Goal: Task Accomplishment & Management: Use online tool/utility

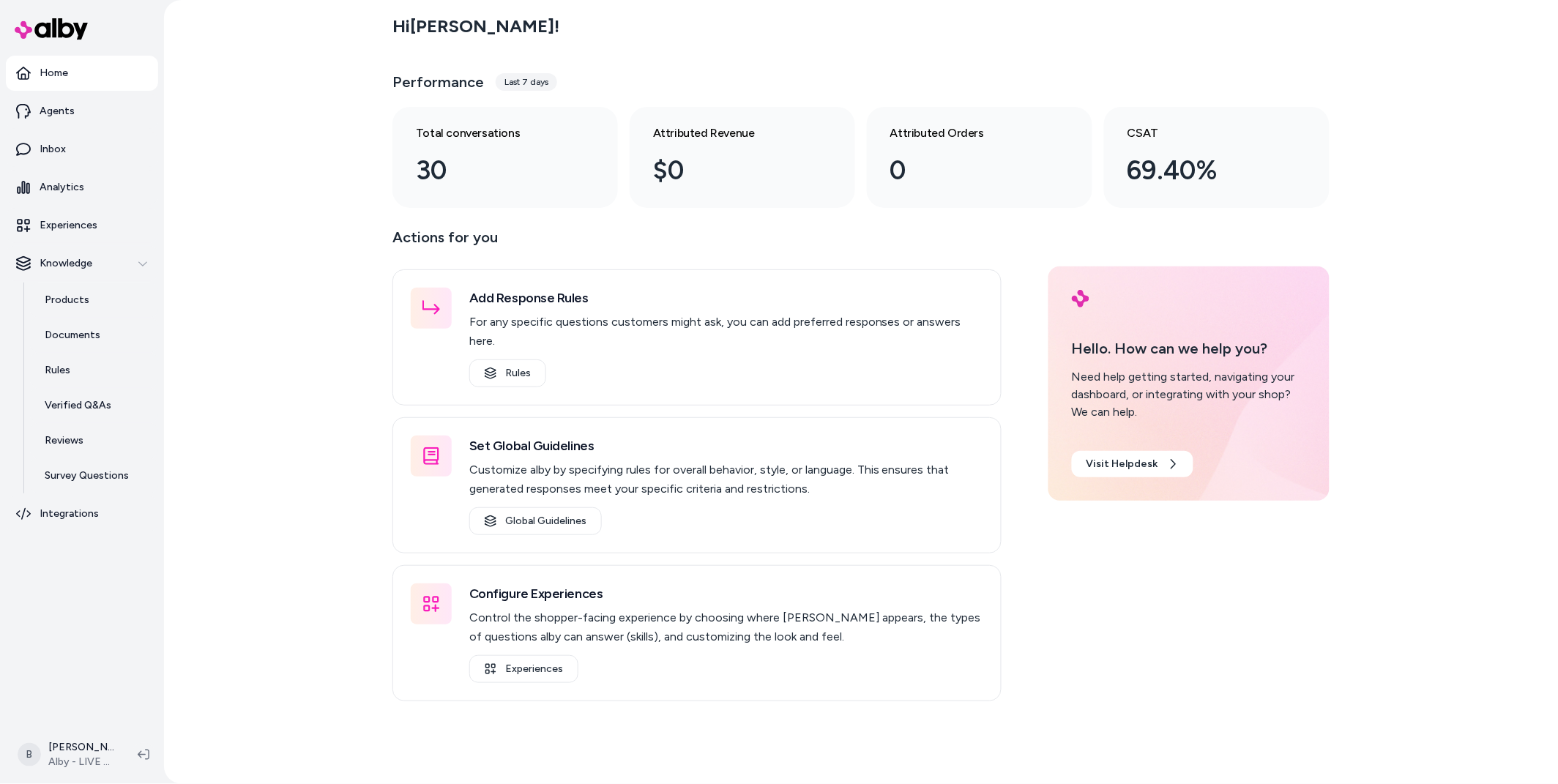
click at [281, 481] on div "Hi Bryan ! Performance Last 7 days Total conversations 30 Attributed Revenue $0…" at bounding box center [860, 392] width 1394 height 784
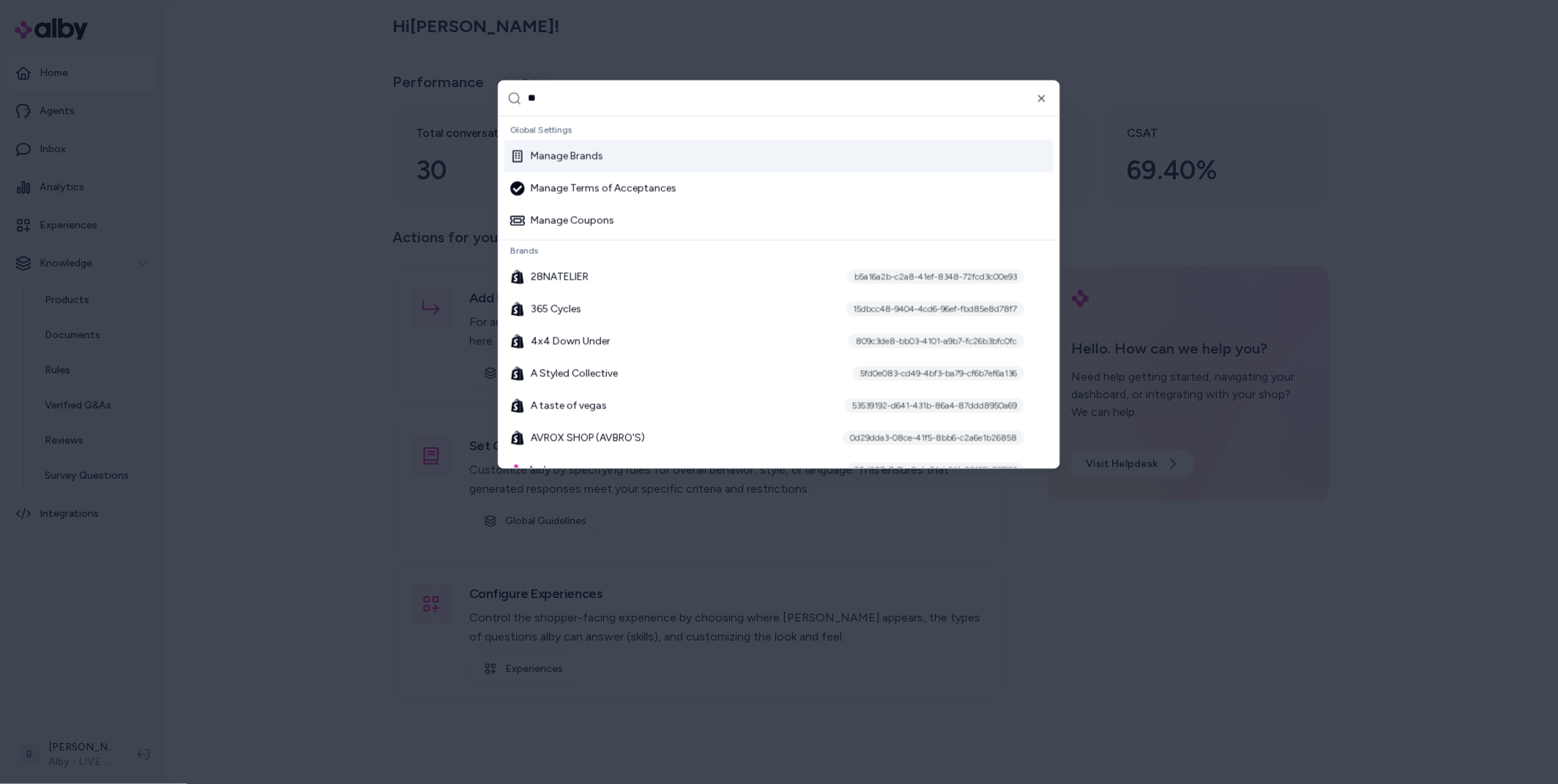
type input "***"
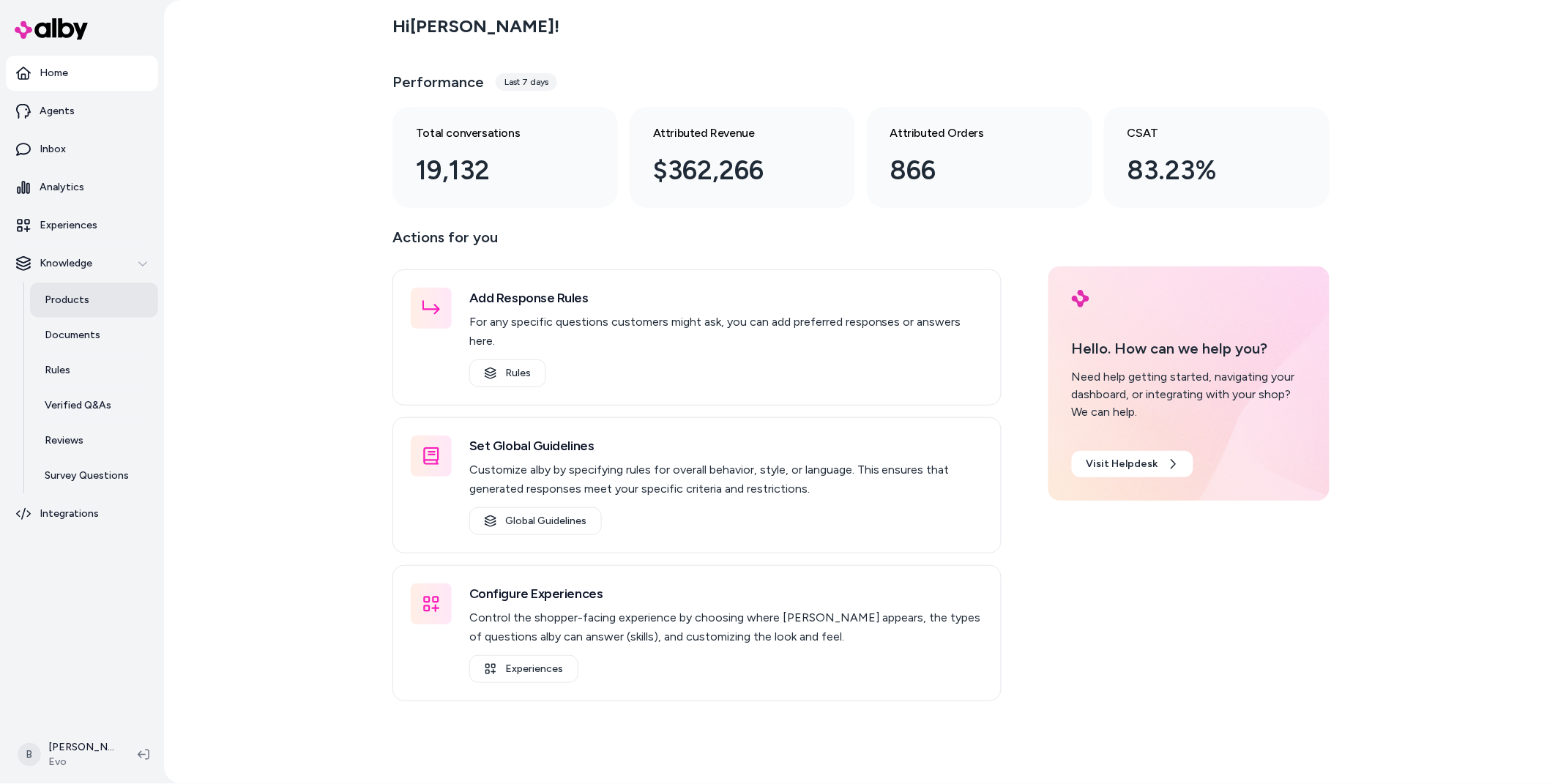
click at [79, 305] on p "Products" at bounding box center [67, 300] width 45 height 15
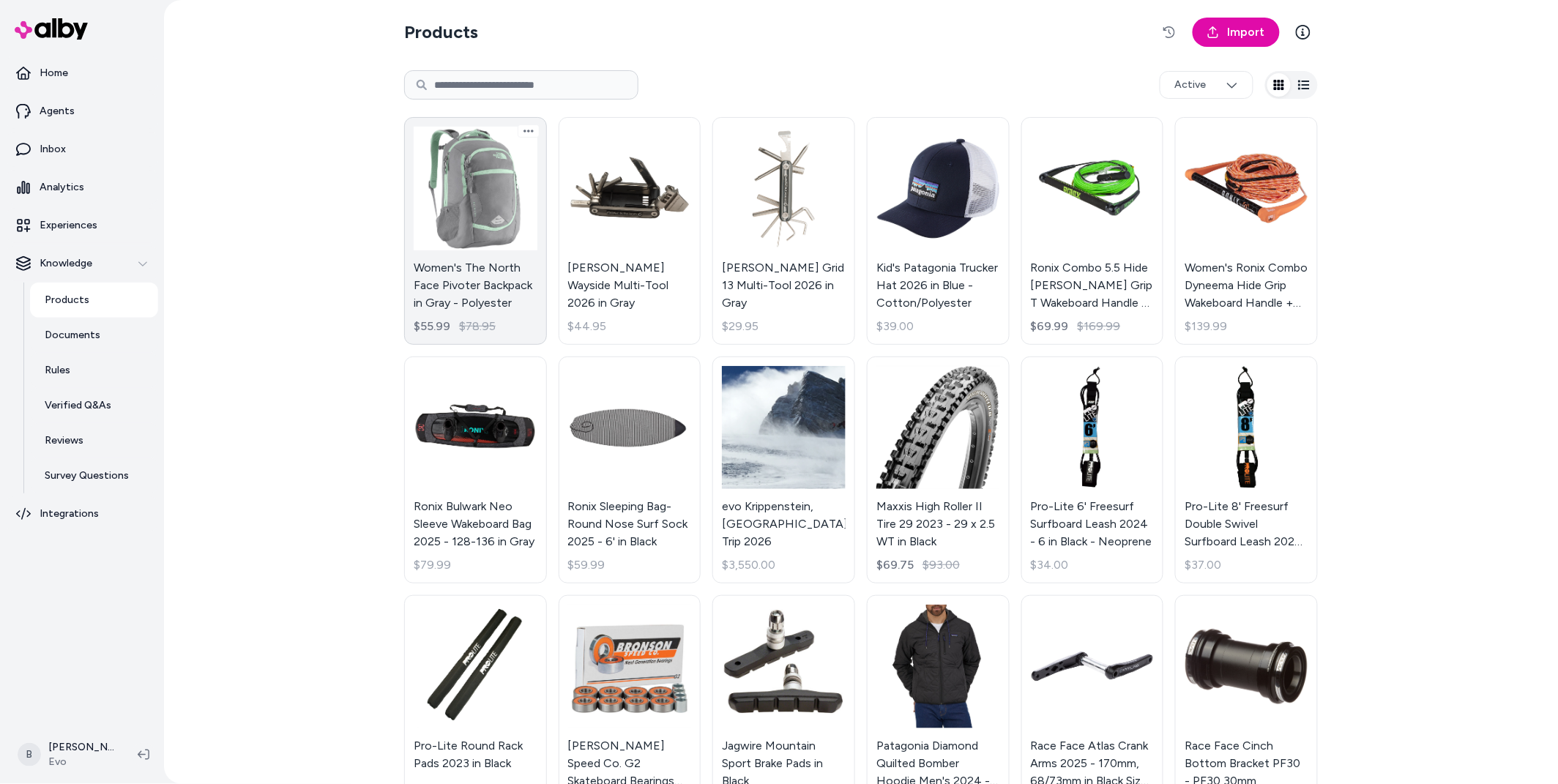
click at [487, 213] on link "Women's The North Face Pivoter Backpack in Gray - Polyester $55.99 $78.95" at bounding box center [475, 231] width 143 height 228
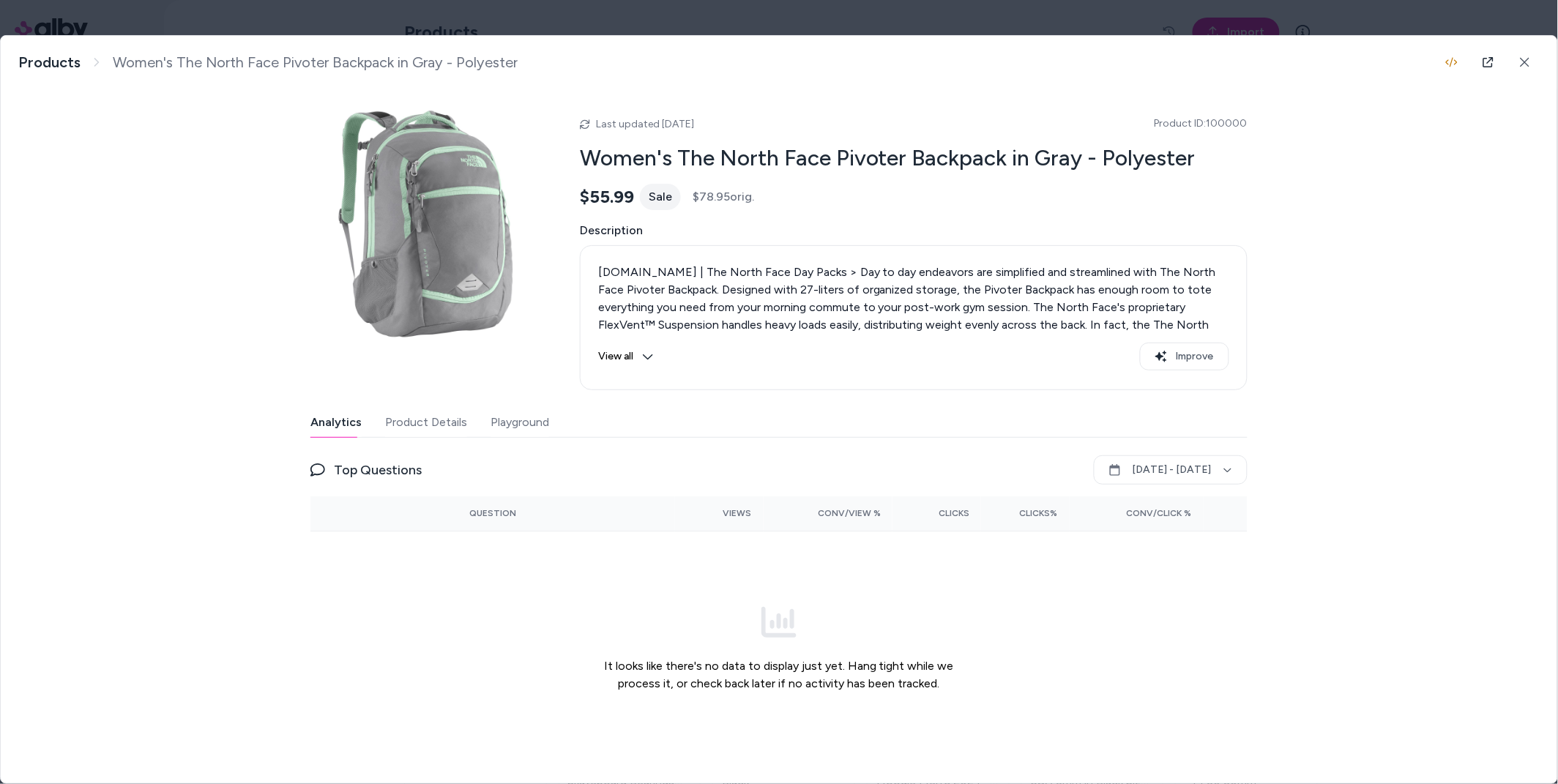
click at [396, 427] on button "Product Details" at bounding box center [426, 423] width 82 height 29
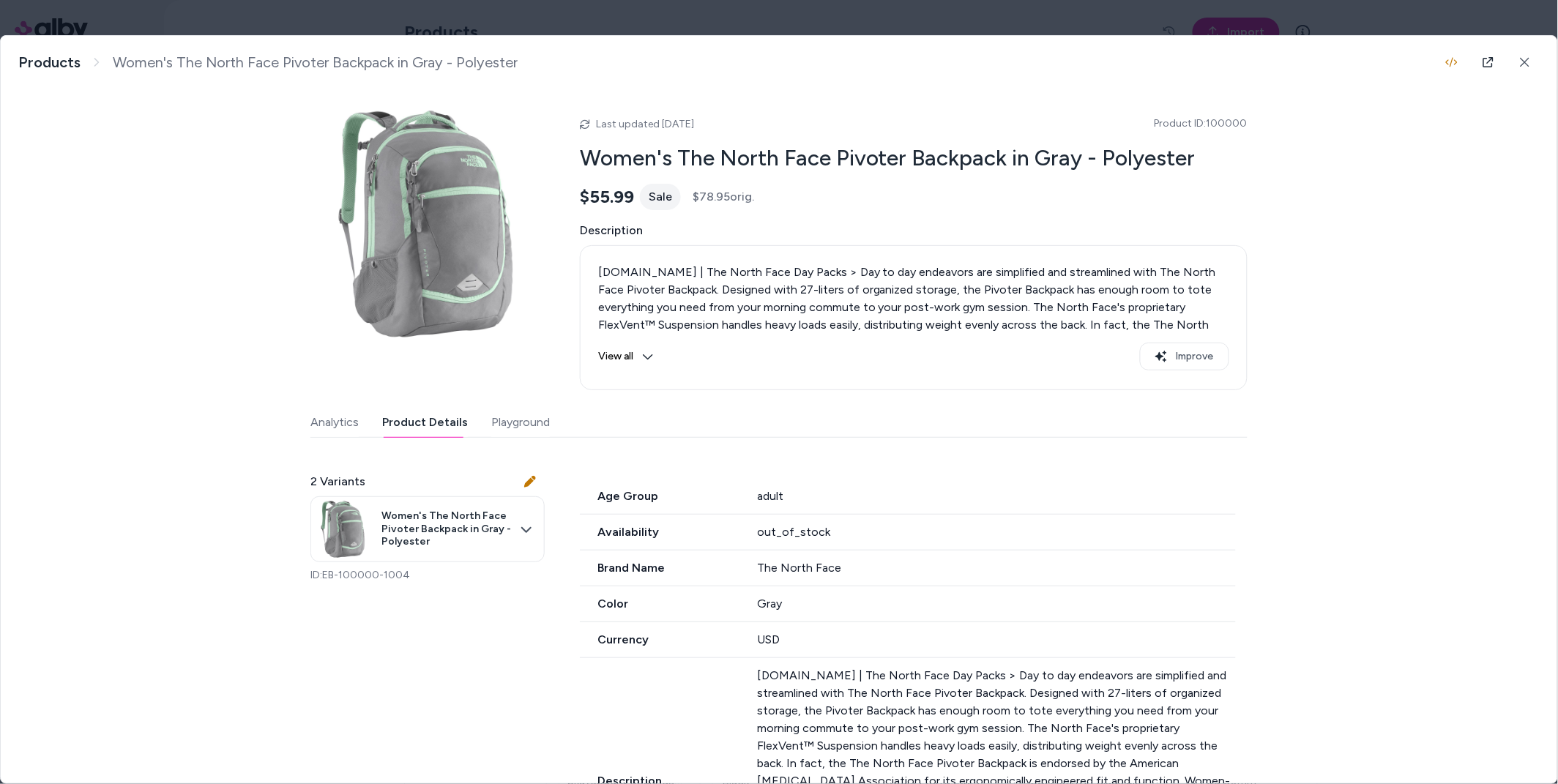
click at [536, 427] on button "Playground" at bounding box center [520, 423] width 59 height 29
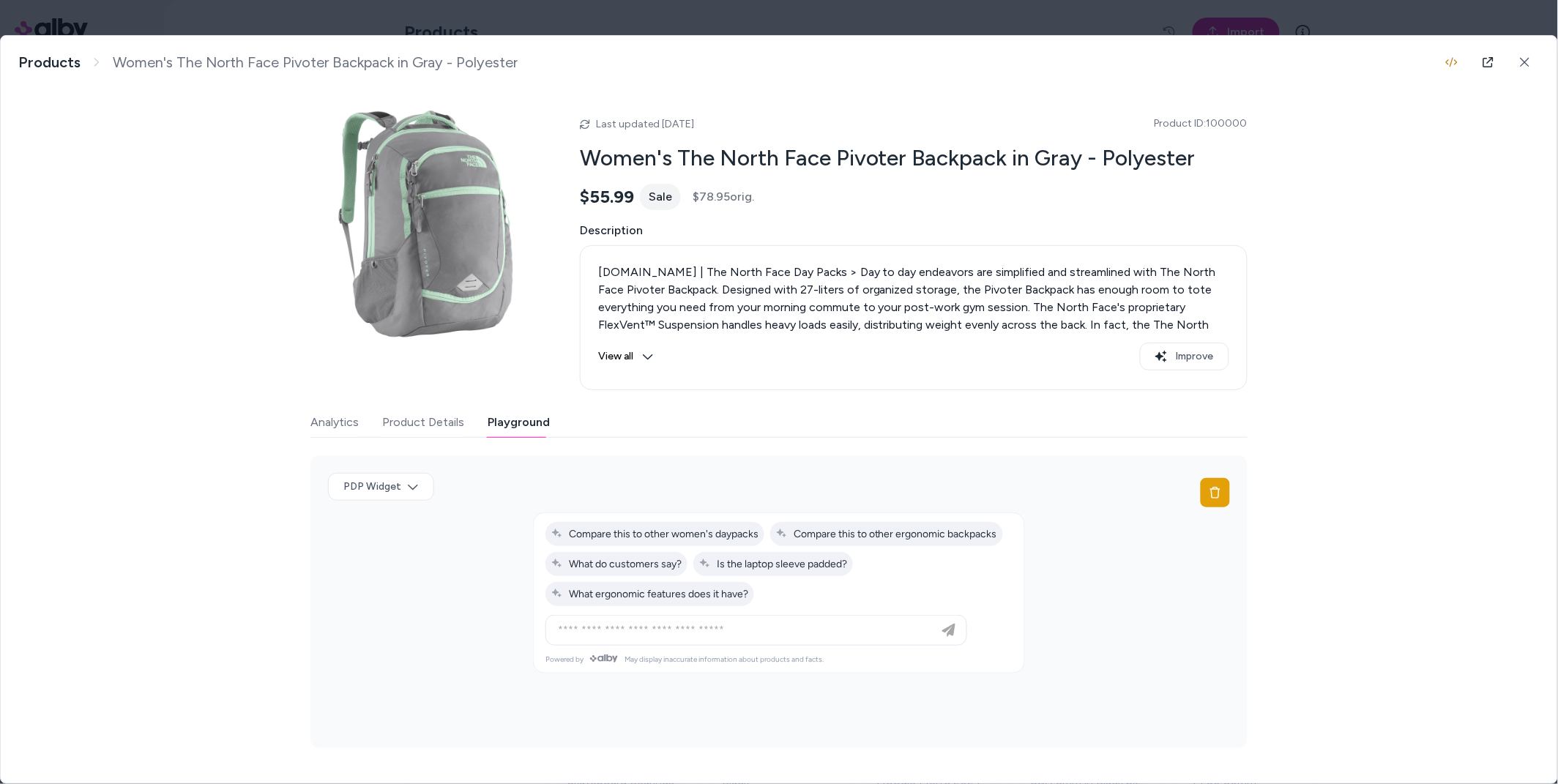
click at [350, 419] on button "Analytics" at bounding box center [334, 423] width 48 height 29
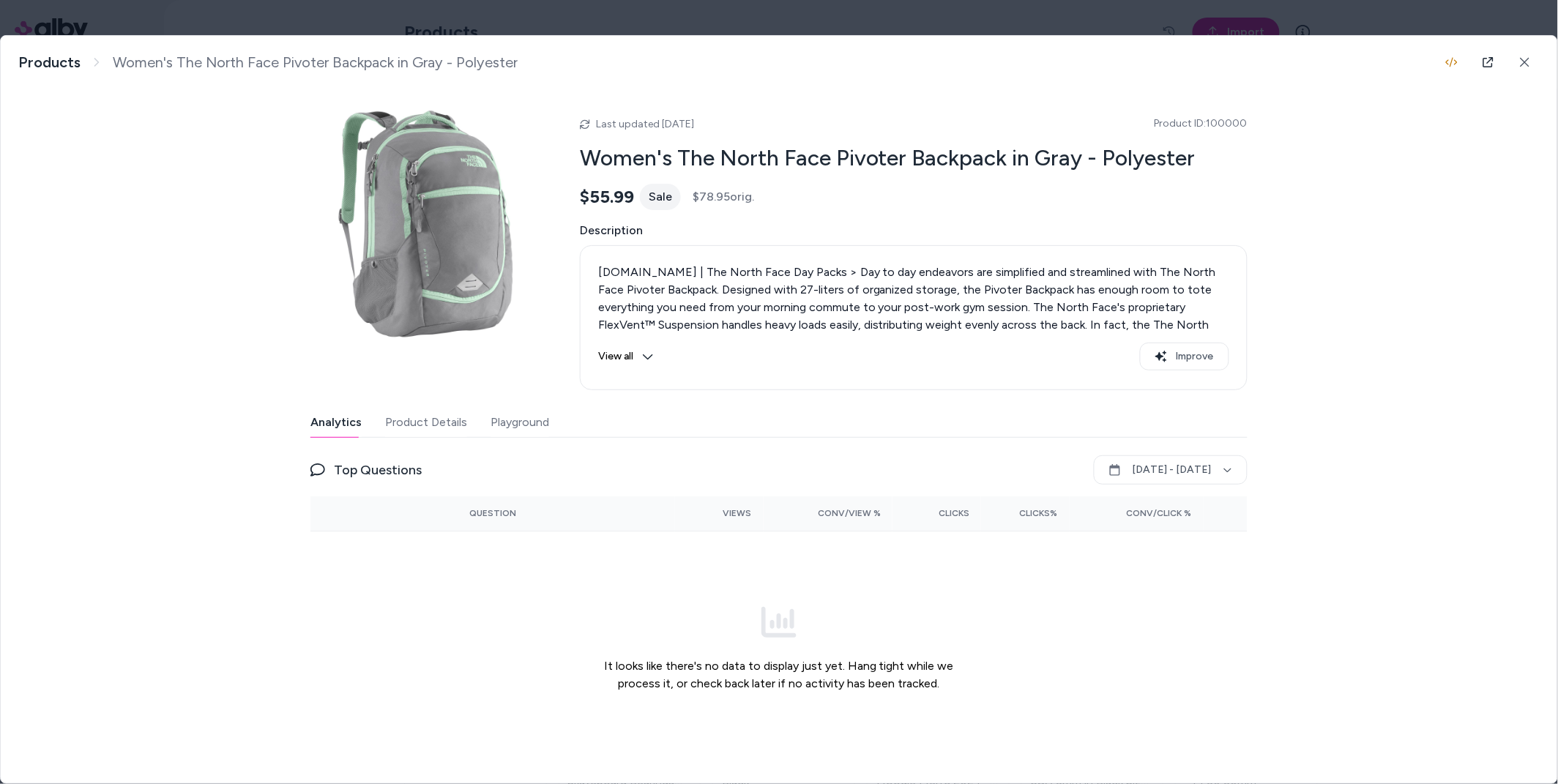
scroll to position [5, 0]
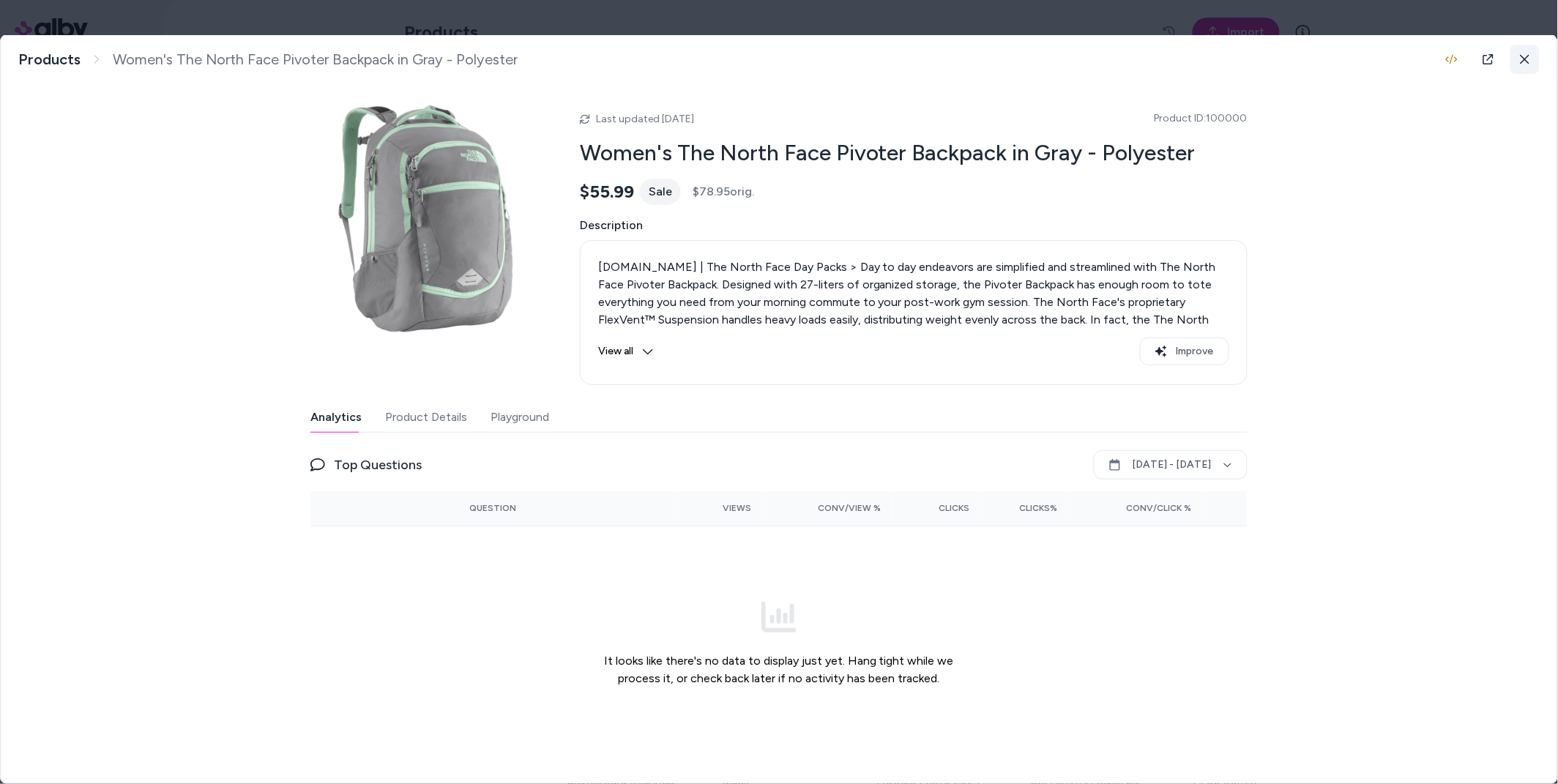
click at [1527, 58] on icon at bounding box center [1525, 59] width 10 height 10
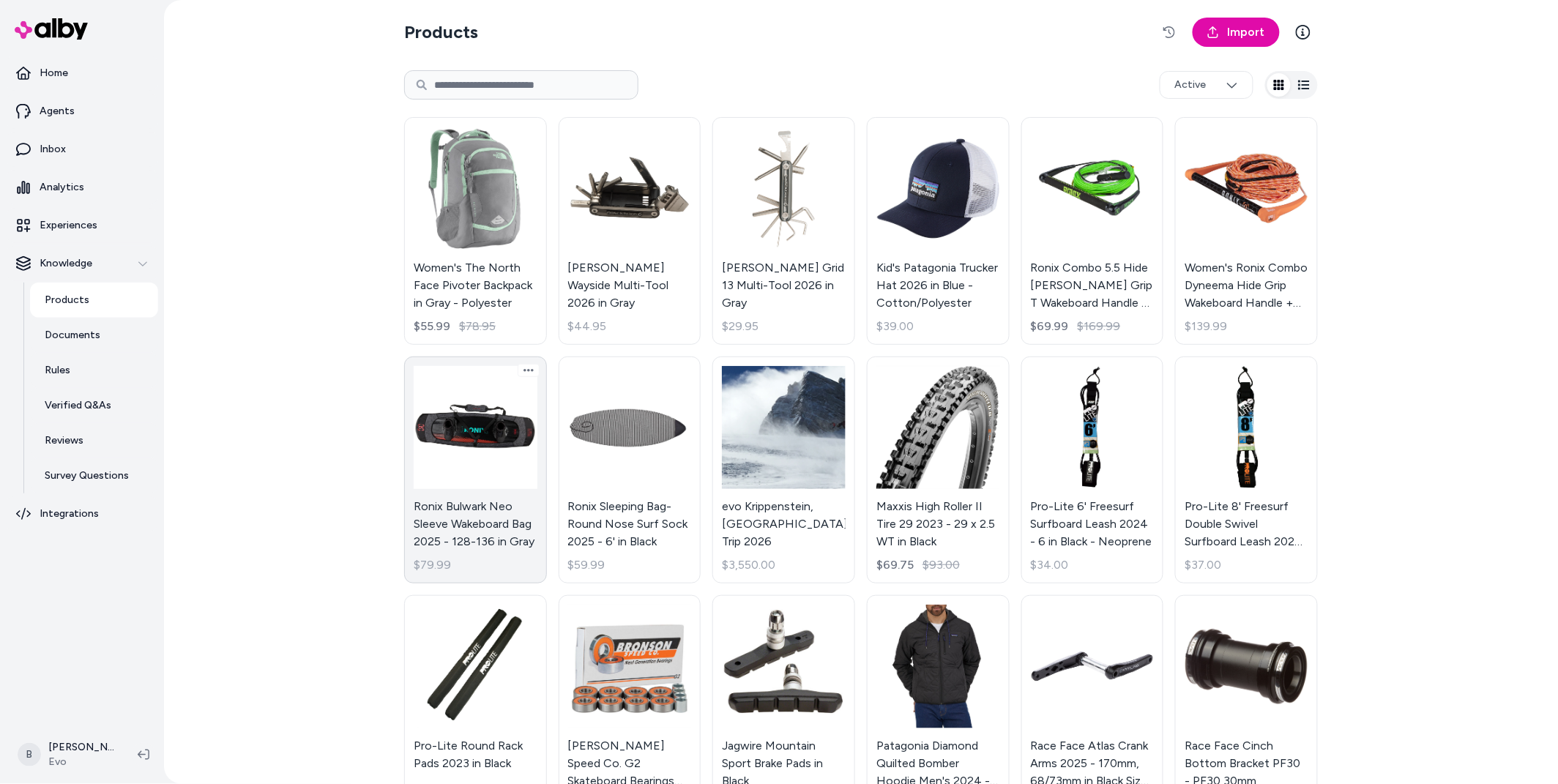
click at [453, 393] on link "Ronix Bulwark Neo Sleeve Wakeboard Bag 2025 - 128-136 in Gray $79.99" at bounding box center [475, 471] width 143 height 228
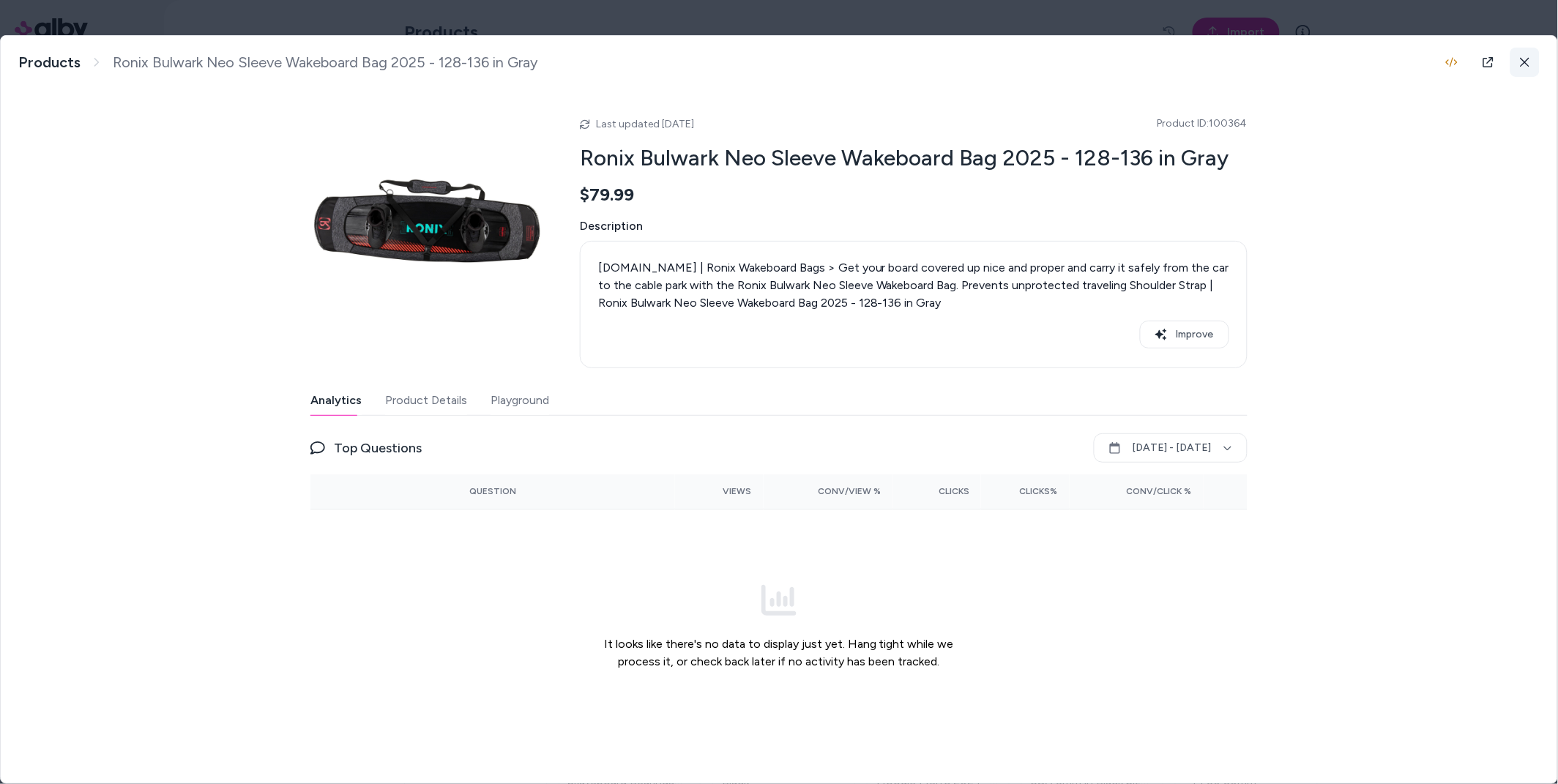
click at [1532, 66] on button at bounding box center [1525, 62] width 29 height 29
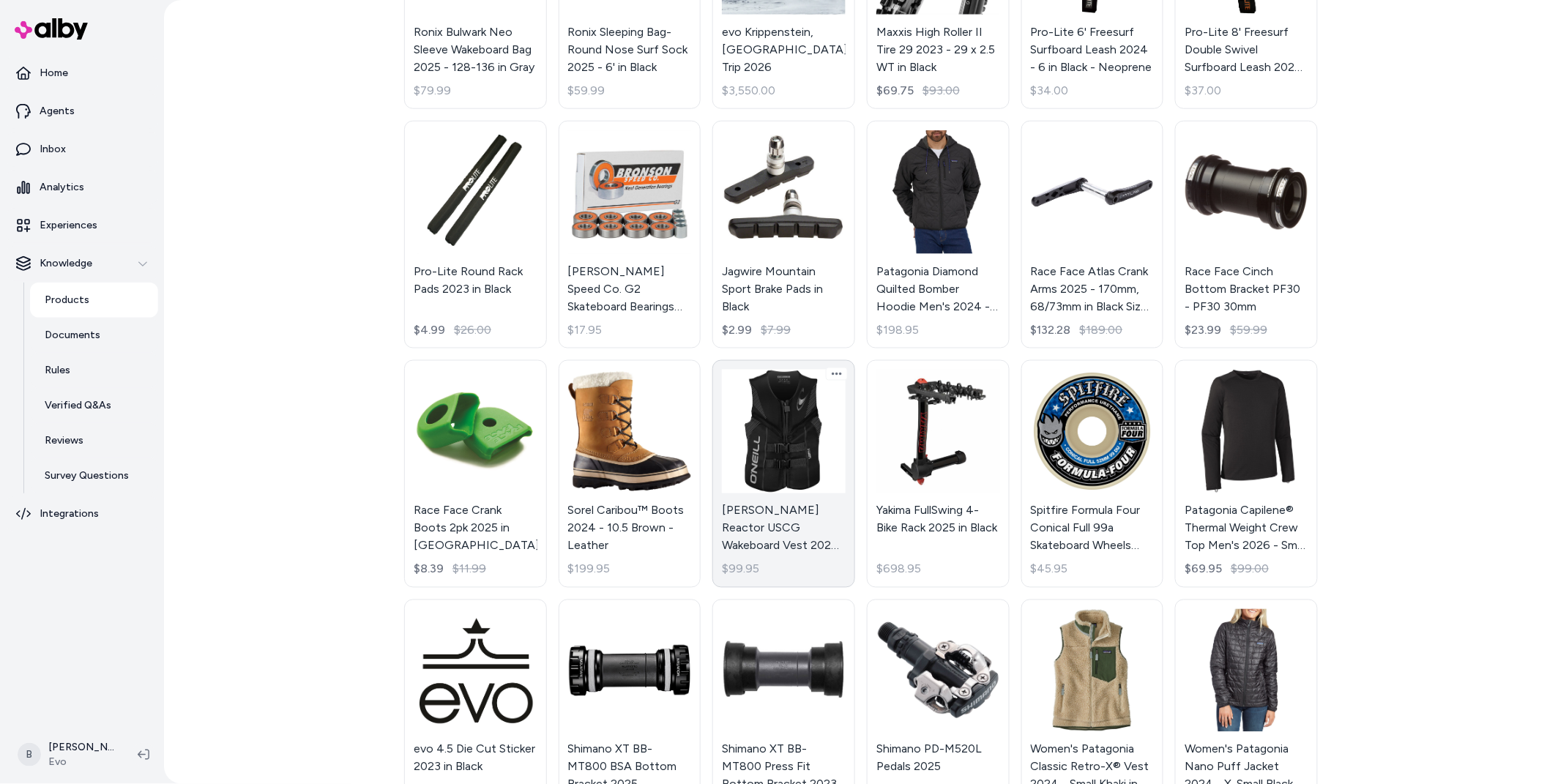
scroll to position [685, 0]
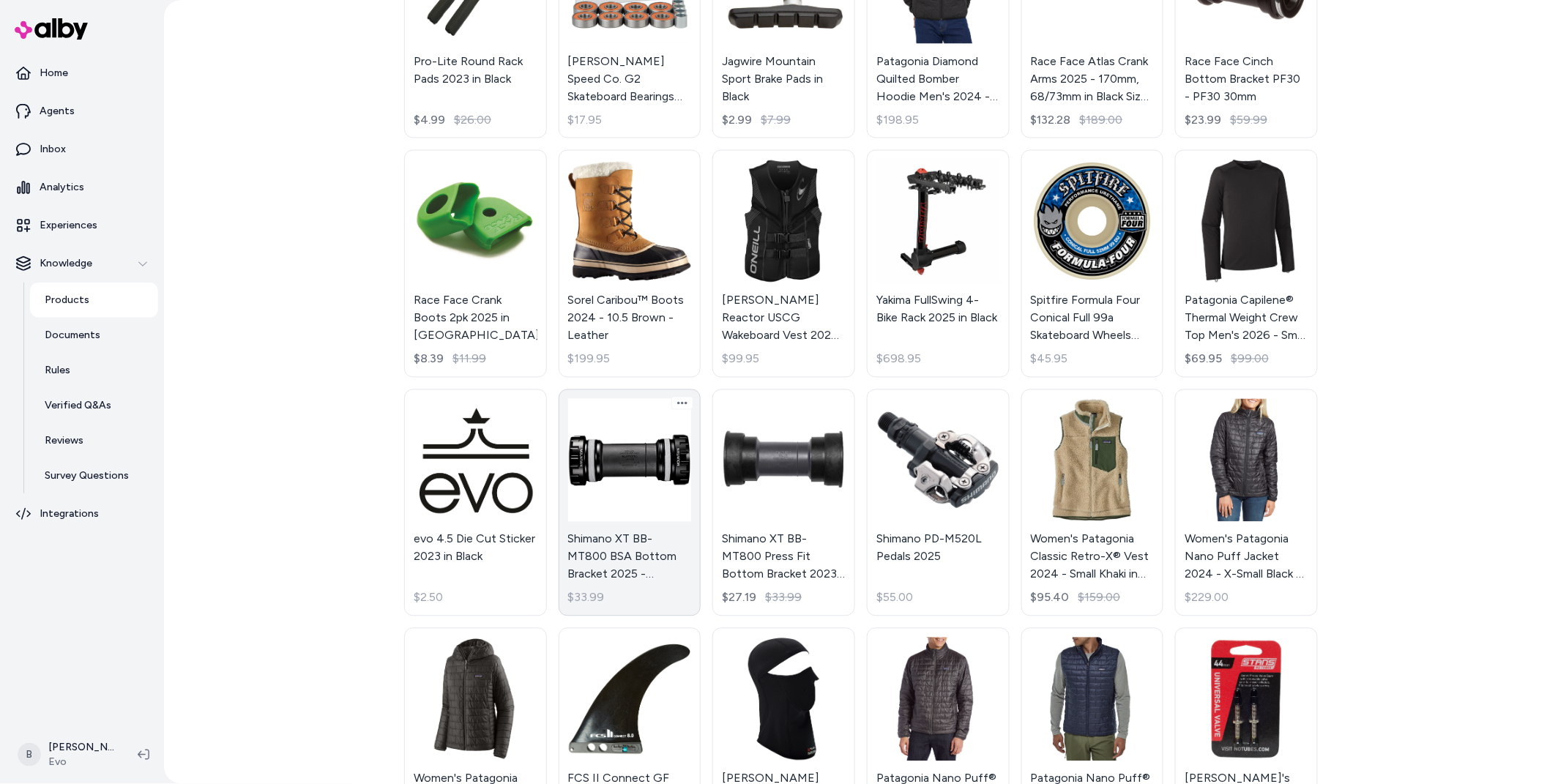
click at [606, 461] on link "Shimano XT BB-MT800 BSA Bottom Bracket 2025 - 68/73mm $33.99" at bounding box center [630, 503] width 143 height 228
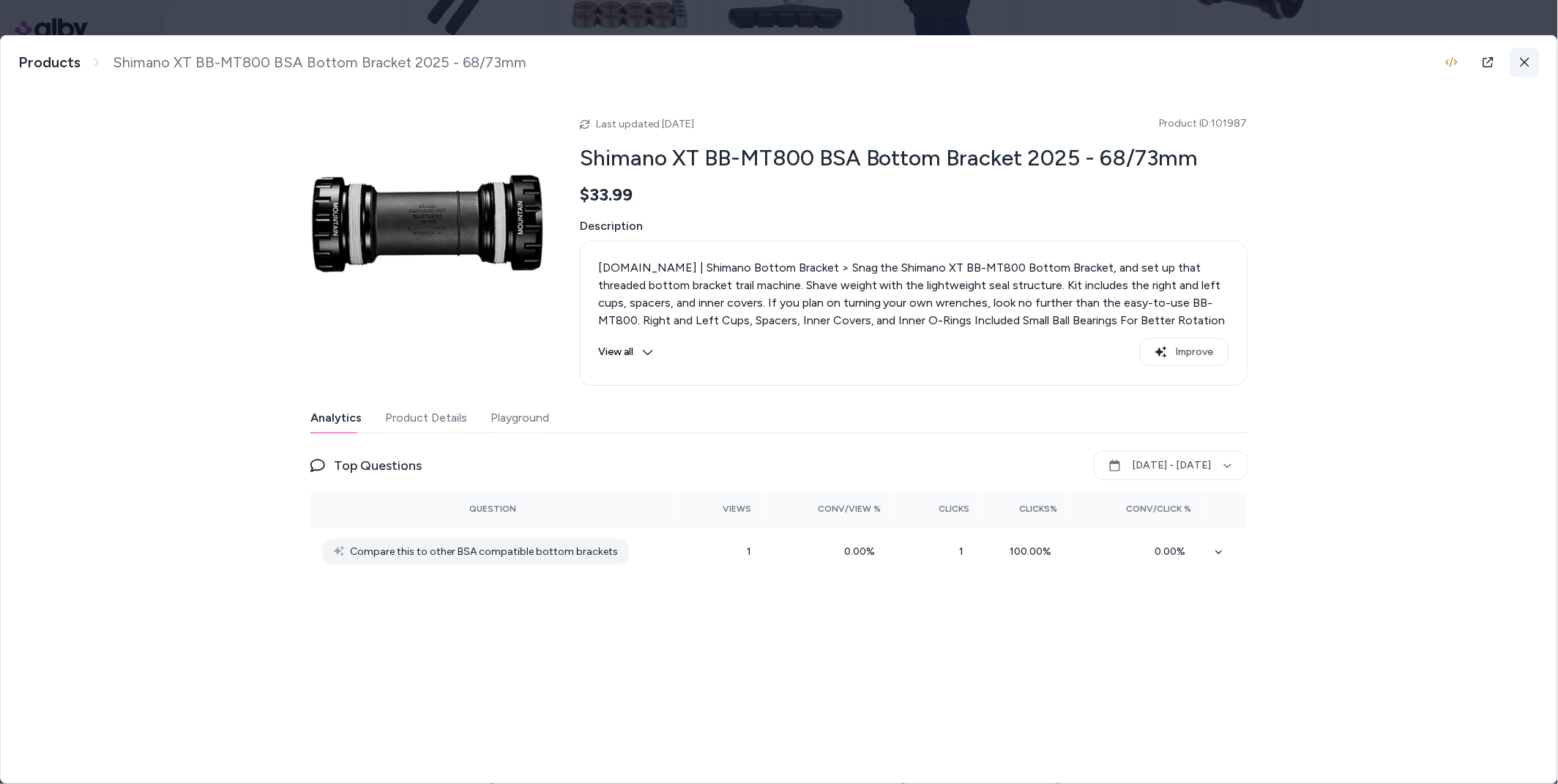
click at [1530, 60] on icon at bounding box center [1525, 62] width 10 height 10
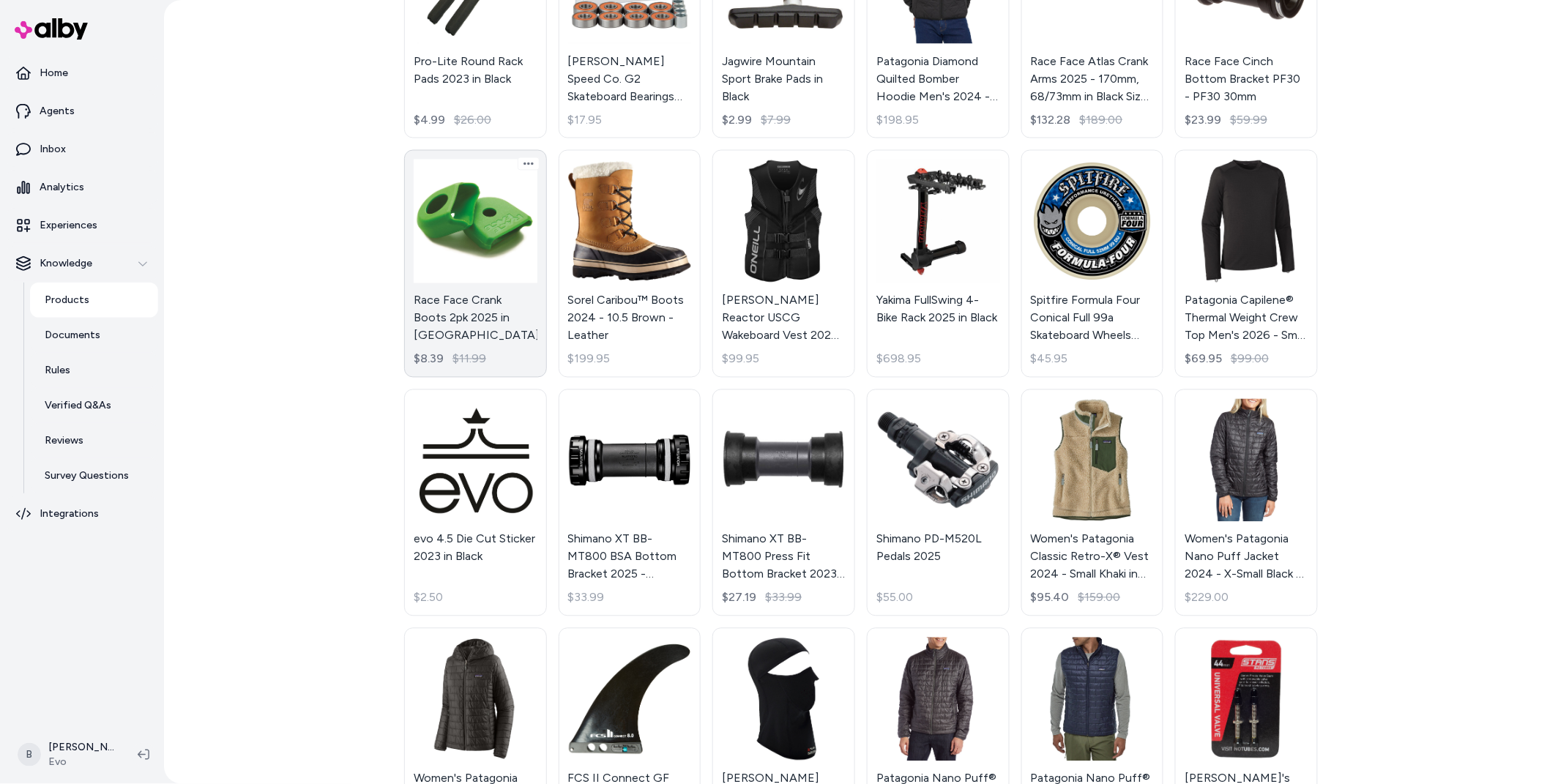
click at [489, 228] on link "Race Face Crank Boots 2pk 2025 in Green $8.39 $11.99" at bounding box center [475, 264] width 143 height 228
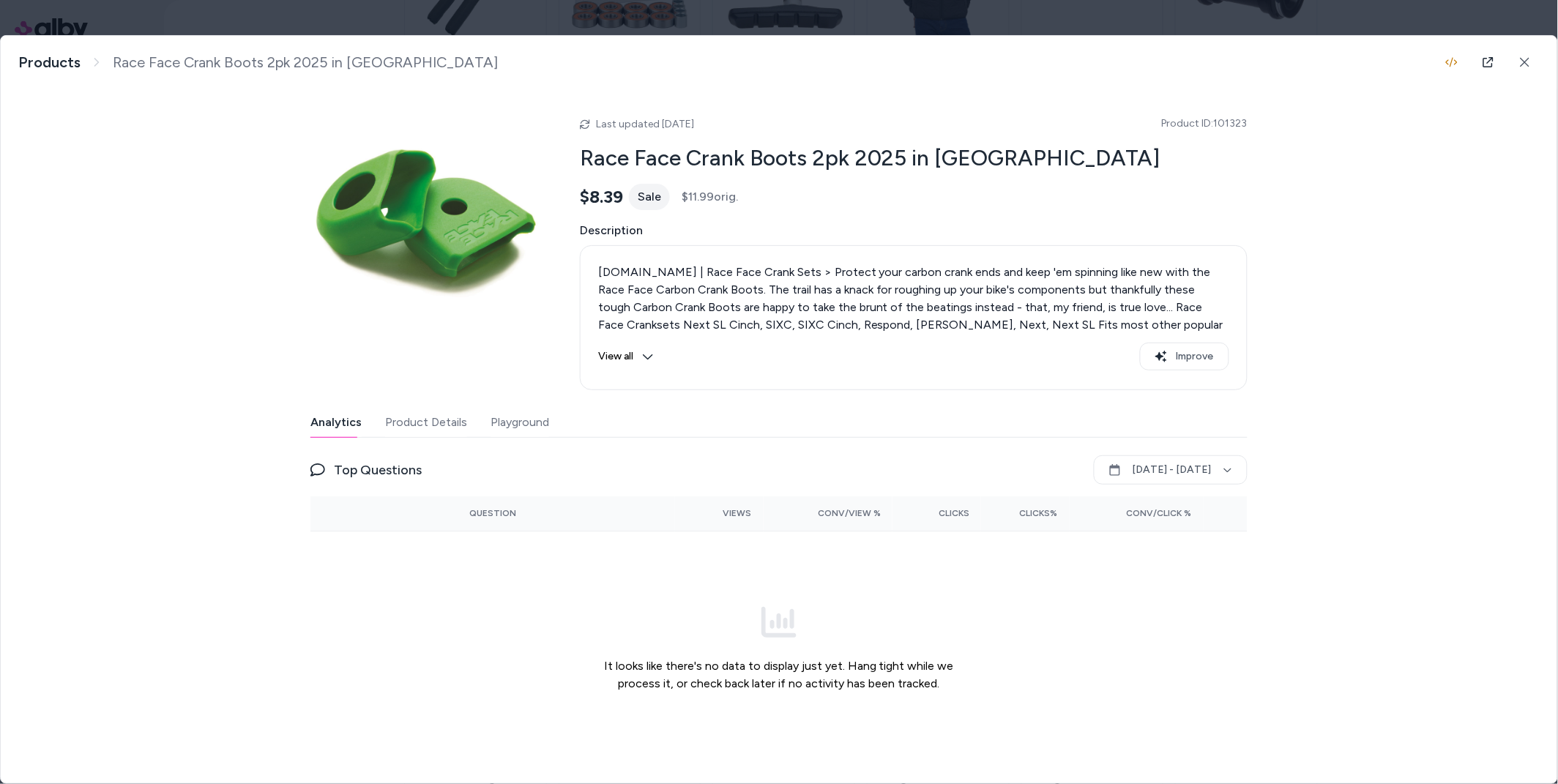
scroll to position [5, 0]
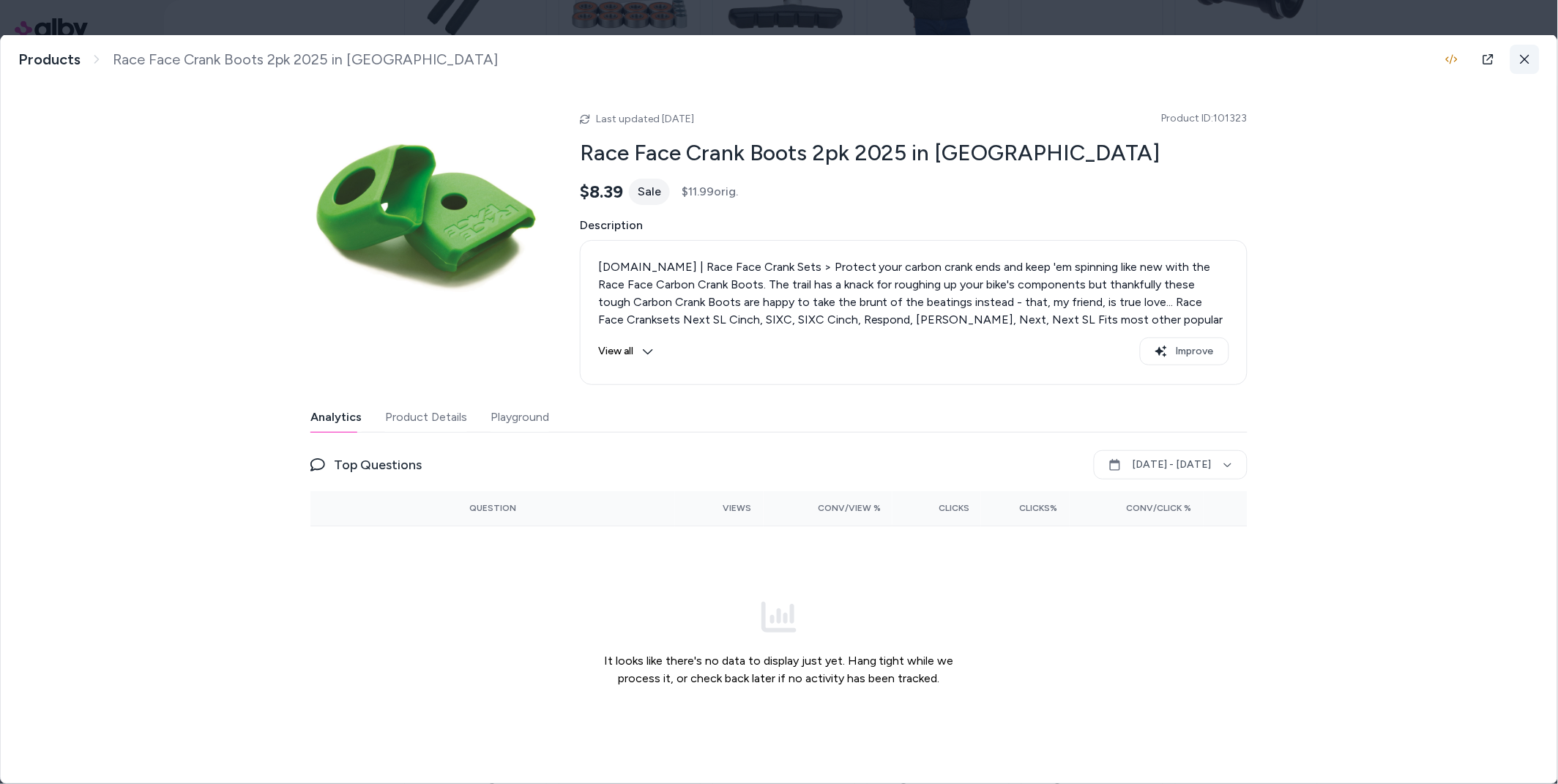
click at [1522, 63] on icon at bounding box center [1525, 59] width 10 height 10
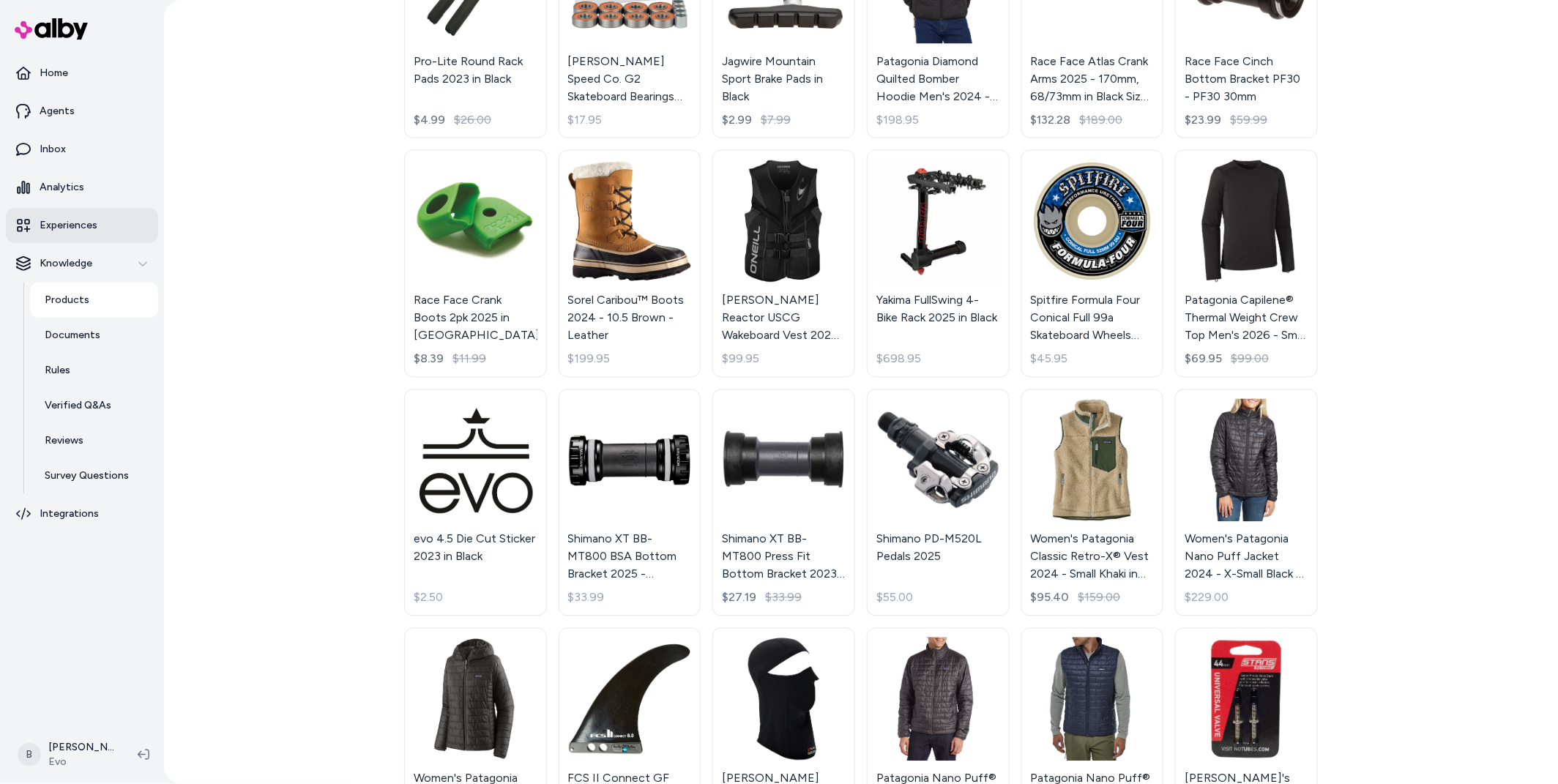
click at [67, 225] on p "Experiences" at bounding box center [68, 225] width 58 height 15
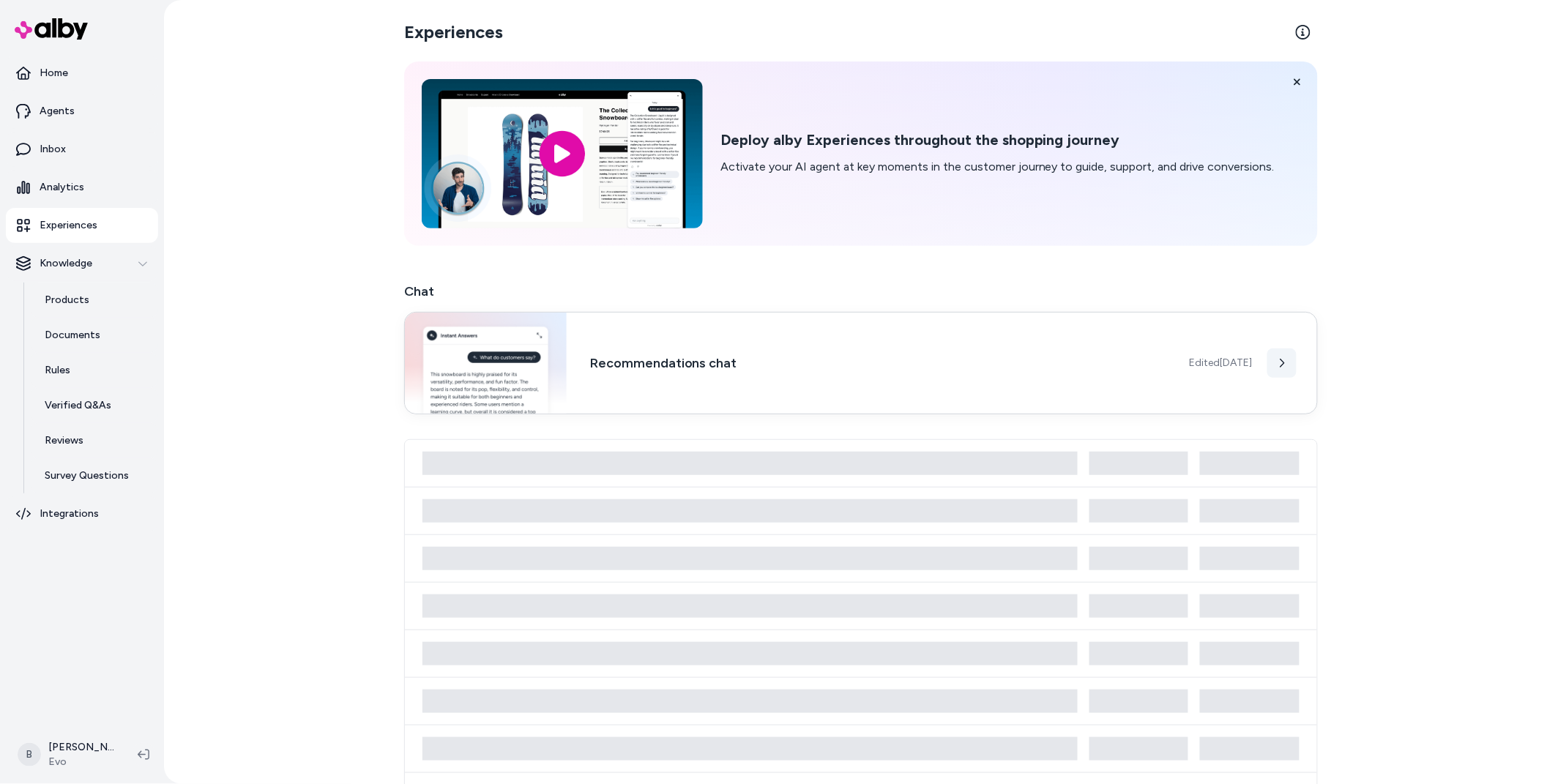
click at [1283, 360] on icon at bounding box center [1281, 363] width 10 height 10
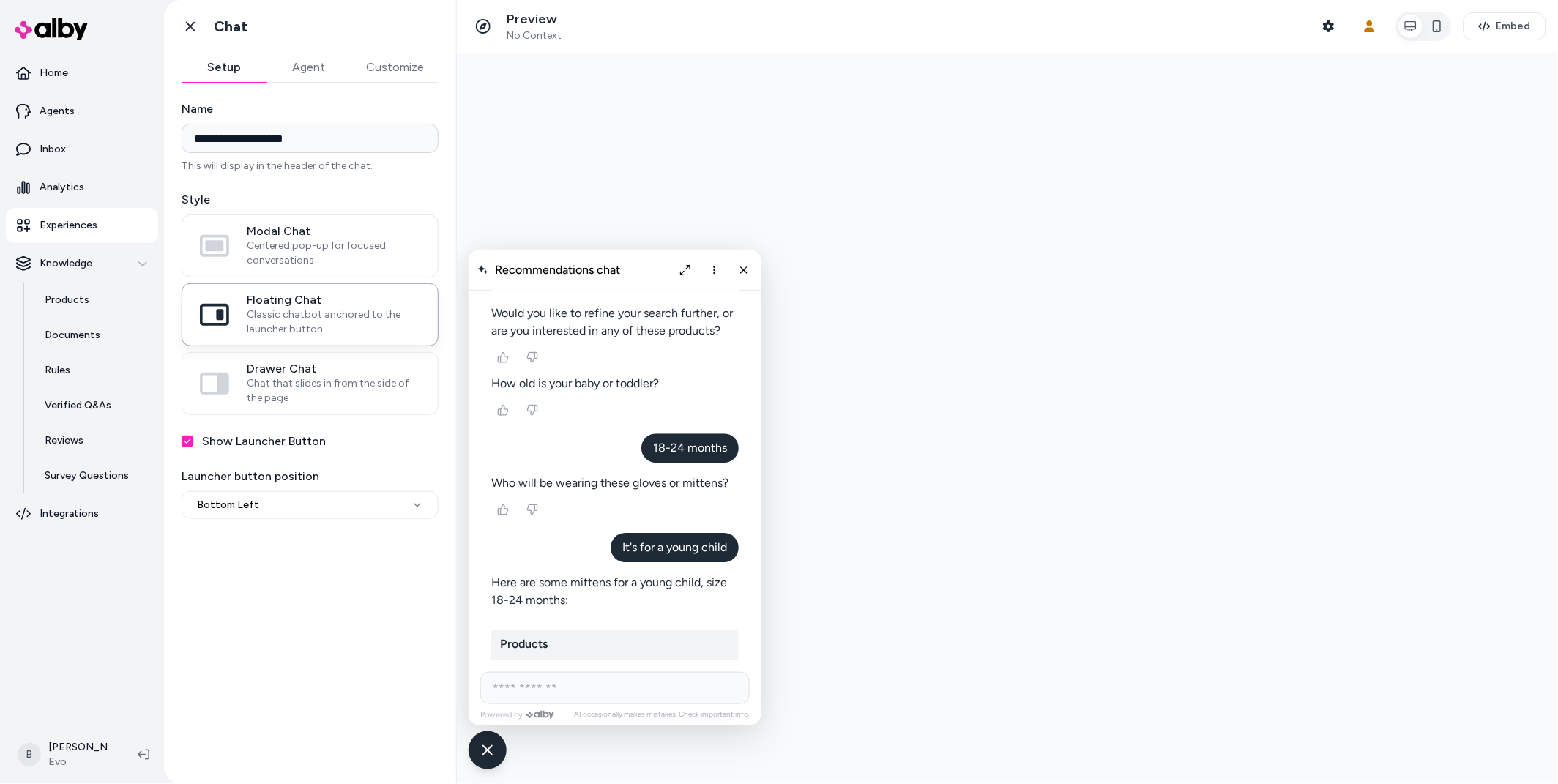
scroll to position [11873, 0]
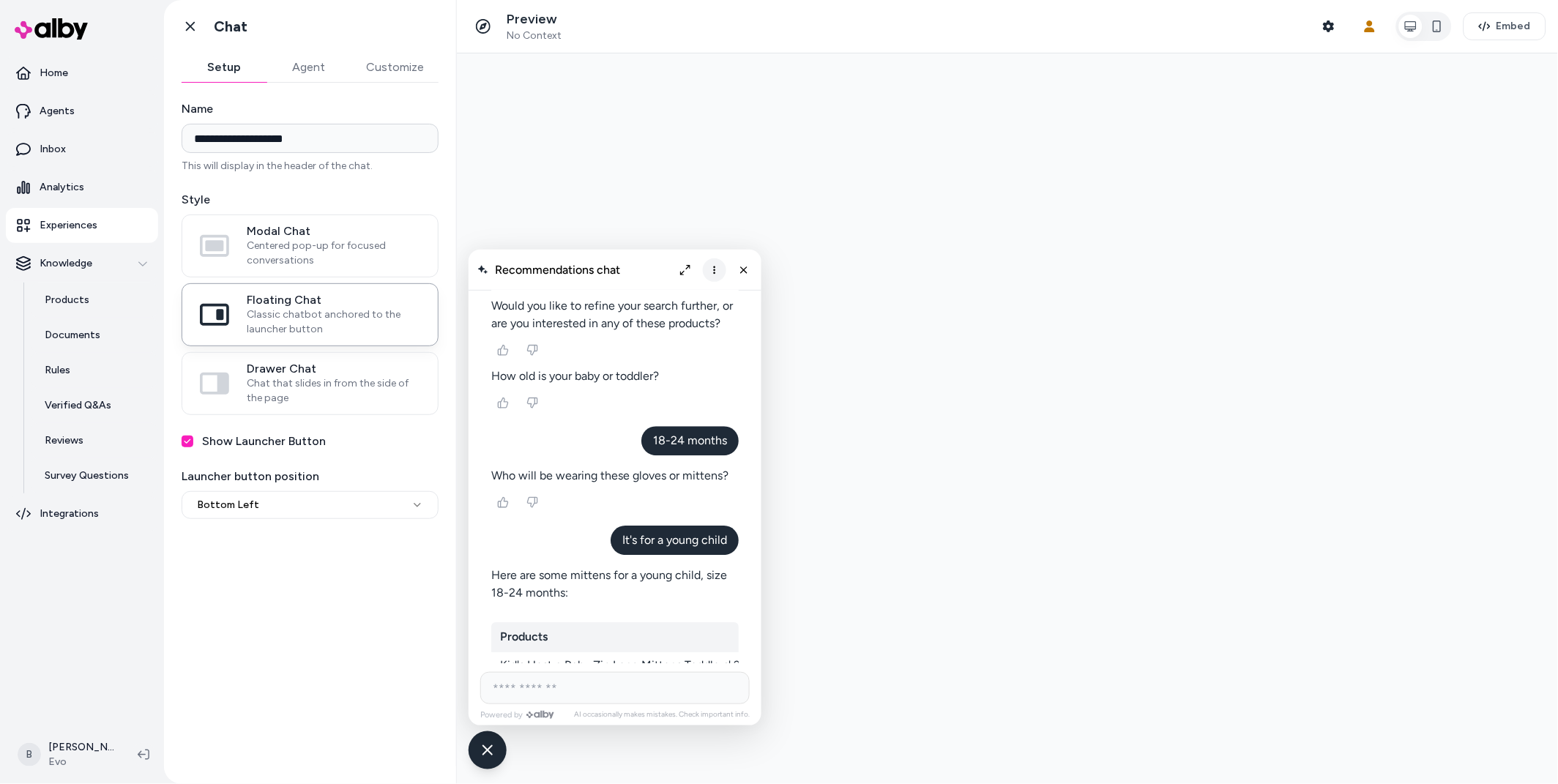
click at [715, 268] on icon "More options" at bounding box center [713, 269] width 12 height 12
click at [679, 301] on span "Clear conversation" at bounding box center [661, 299] width 86 height 12
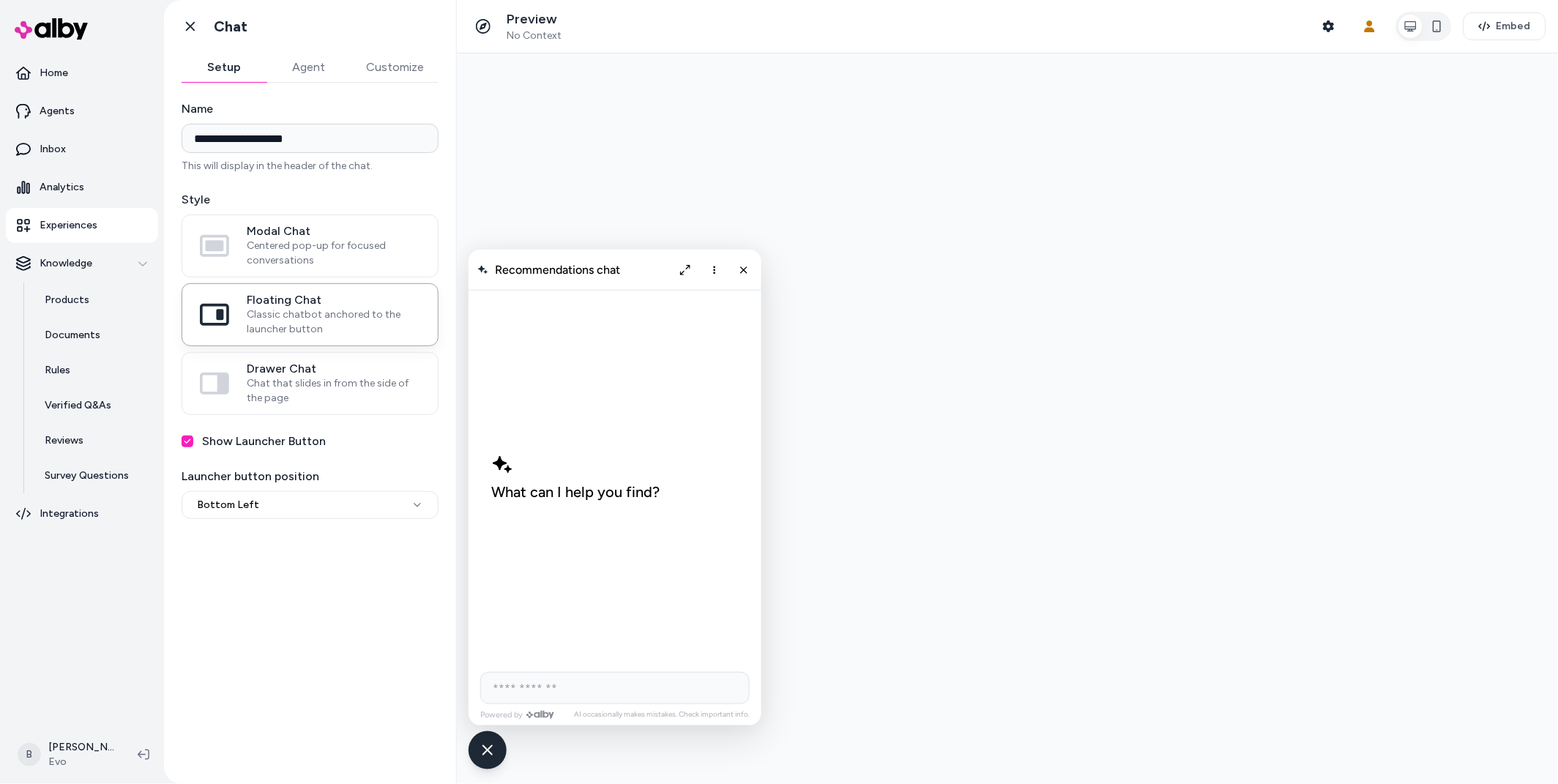
click at [313, 64] on button "Agent" at bounding box center [309, 67] width 85 height 29
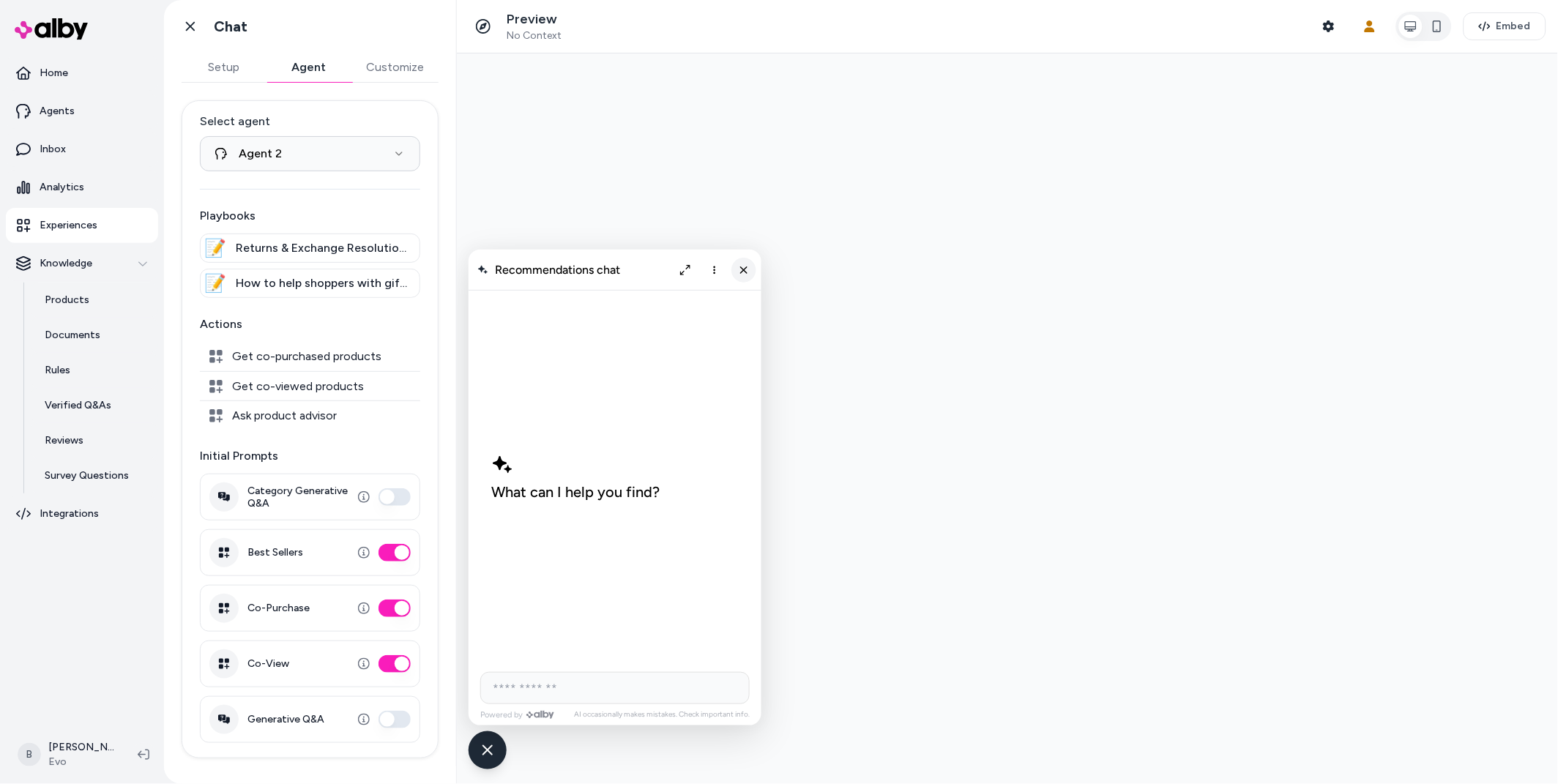
click at [742, 268] on icon "Close chat" at bounding box center [743, 269] width 12 height 12
click at [192, 30] on icon at bounding box center [190, 26] width 15 height 15
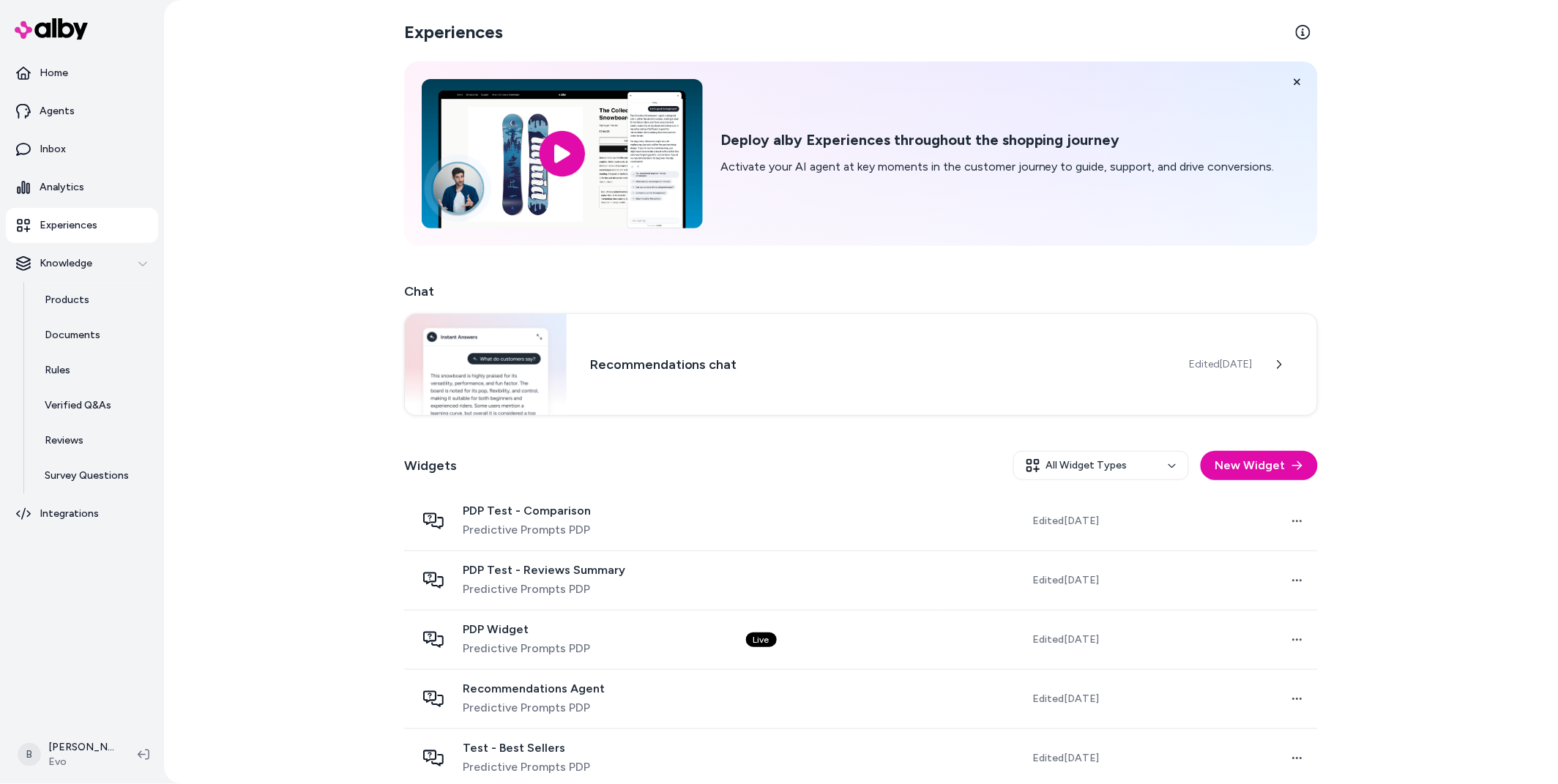
click at [1284, 425] on div "Chat Recommendations chat Edited [DATE] Widgets All Widget Types New Widget PDP…" at bounding box center [861, 593] width 914 height 625
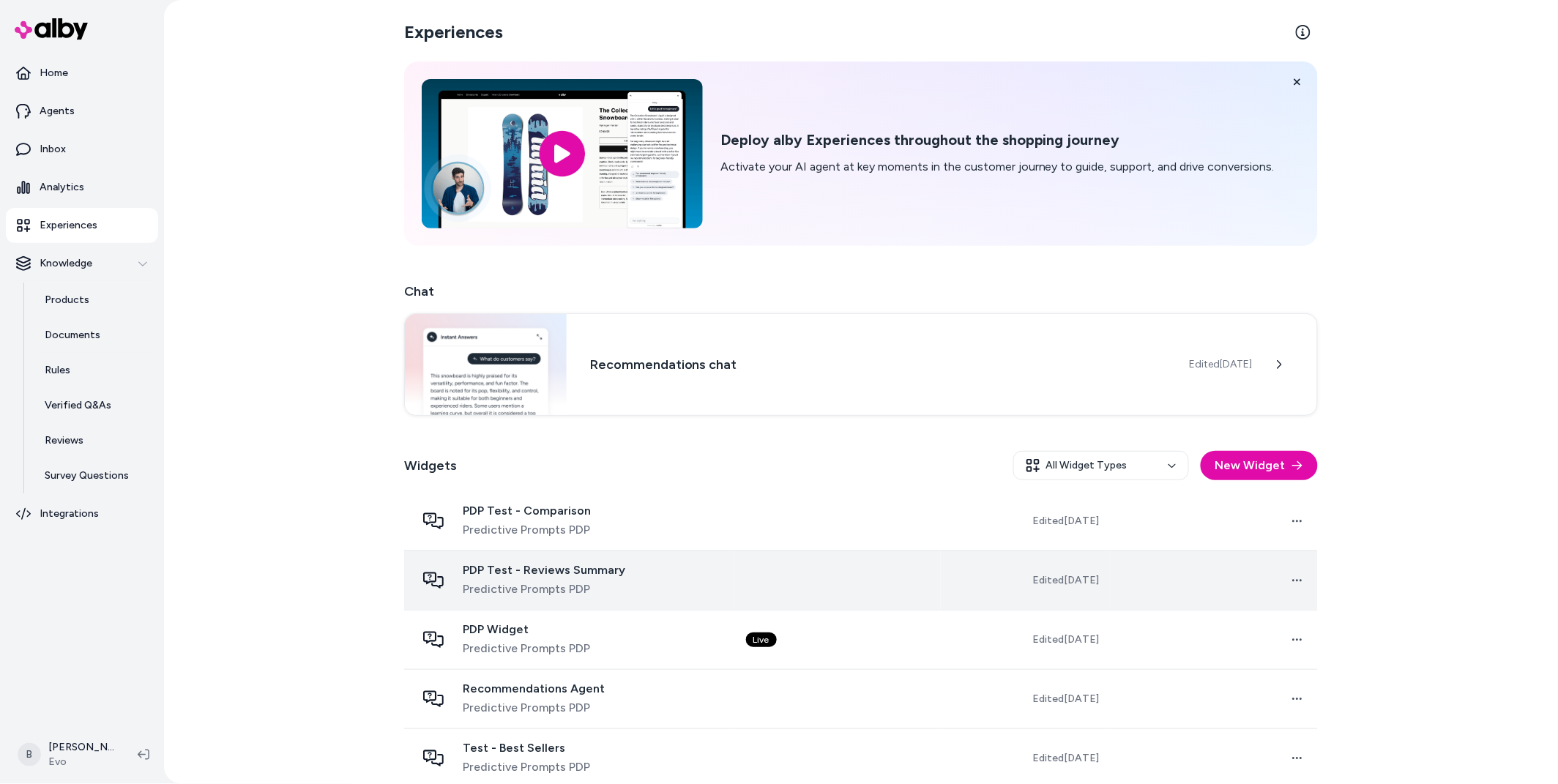
scroll to position [134, 0]
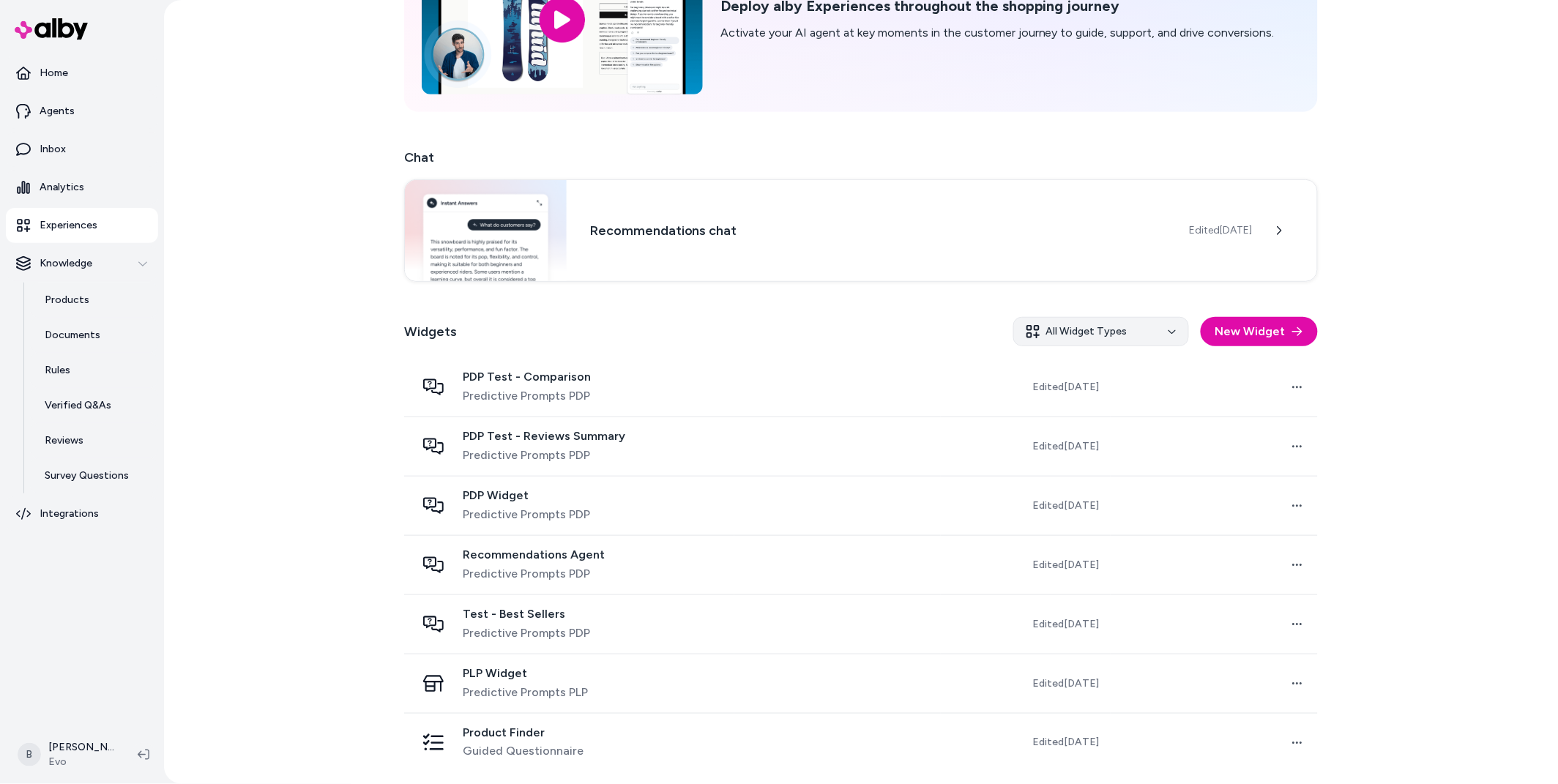
click at [1124, 323] on html "Home Agents Inbox Analytics Experiences Knowledge Products Documents Rules Veri…" at bounding box center [779, 392] width 1558 height 784
click at [1073, 471] on div "Single Button" at bounding box center [1099, 468] width 163 height 26
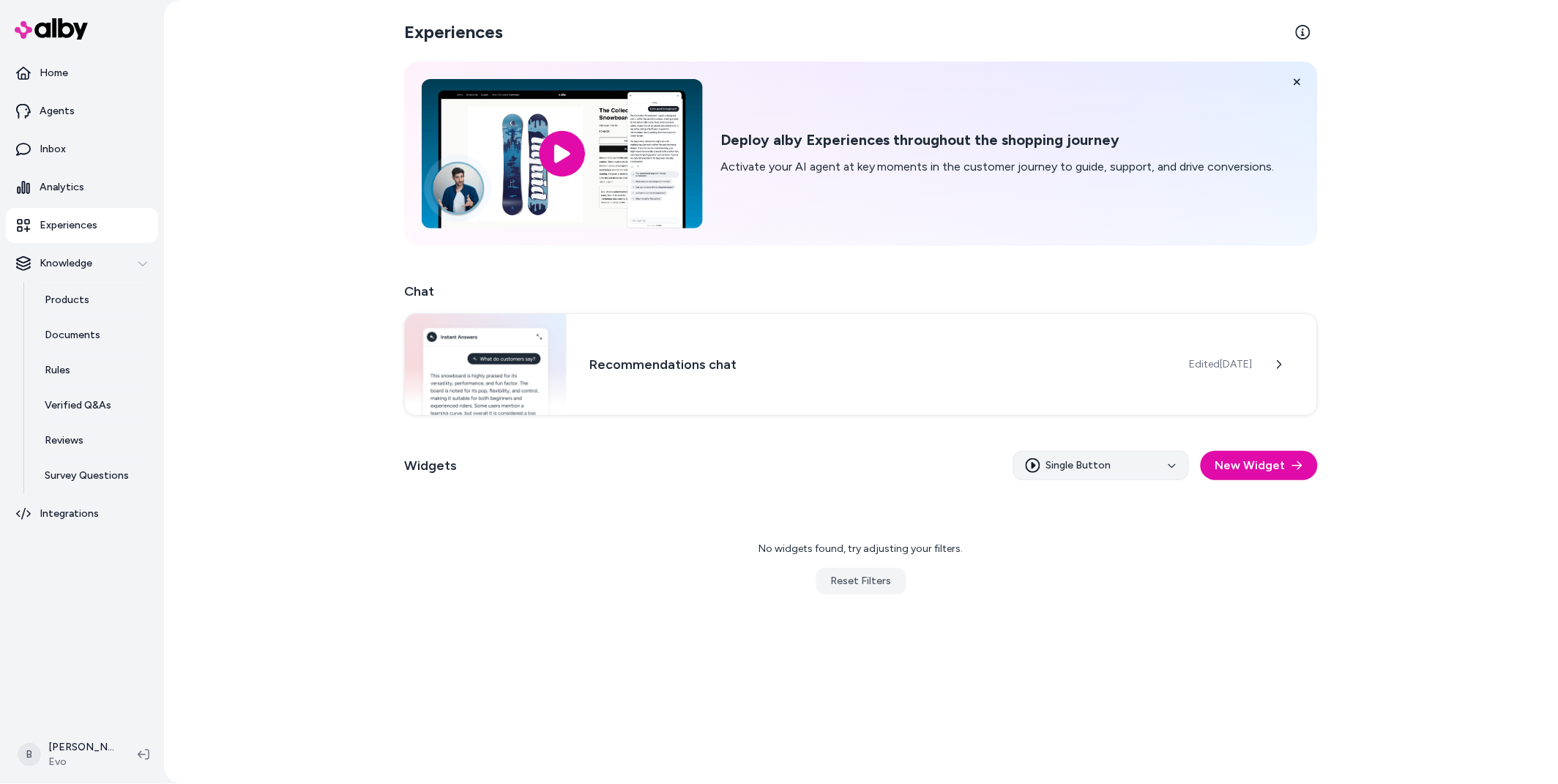
click at [1137, 461] on html "Home Agents Inbox Analytics Experiences Knowledge Products Documents Rules Veri…" at bounding box center [779, 392] width 1558 height 784
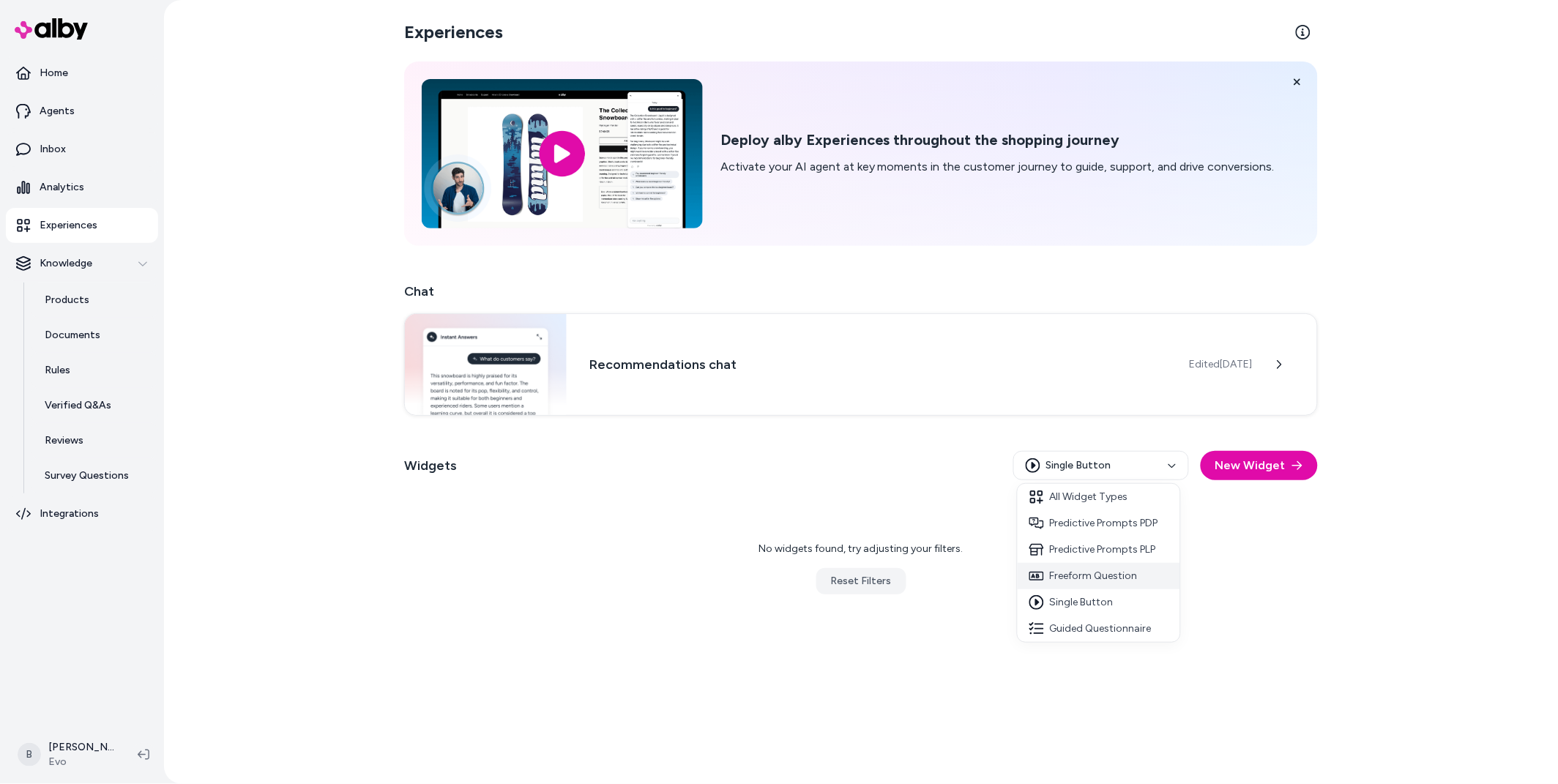
click at [1090, 581] on div "Freeform Question" at bounding box center [1099, 576] width 163 height 26
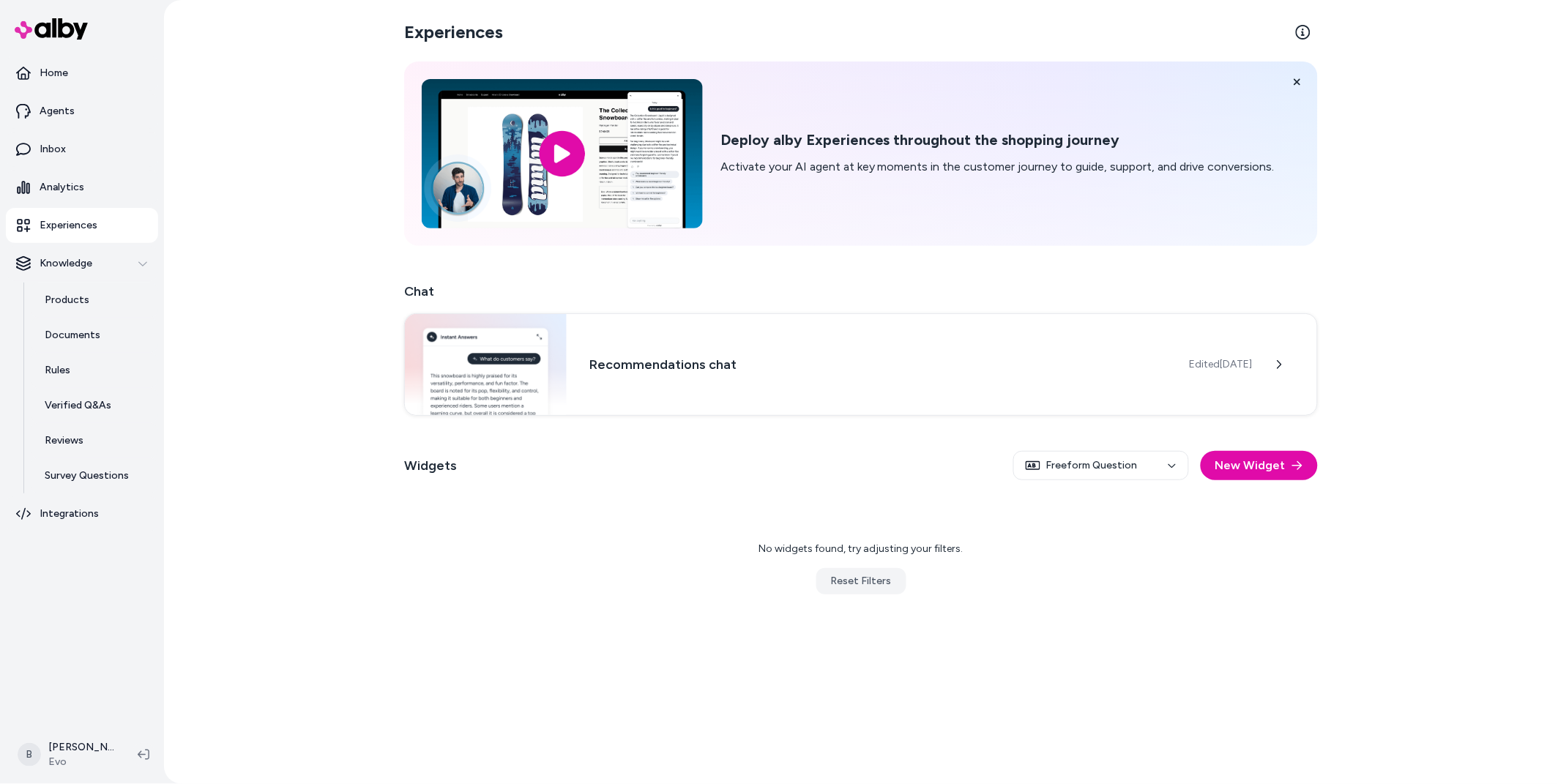
click at [260, 574] on div "Experiences Deploy alby Experiences throughout the shopping journey Activate yo…" at bounding box center [860, 392] width 1394 height 784
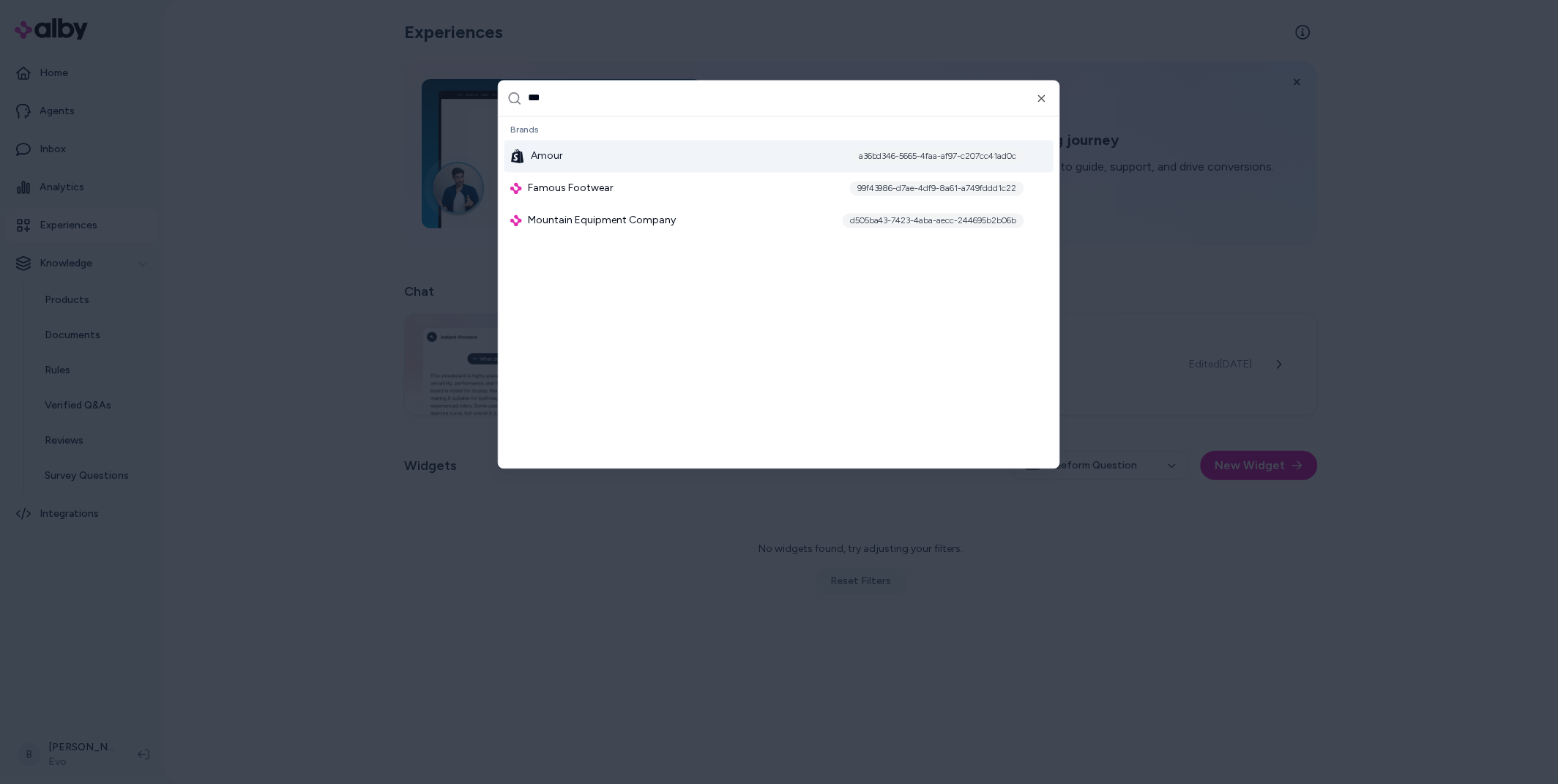
type input "****"
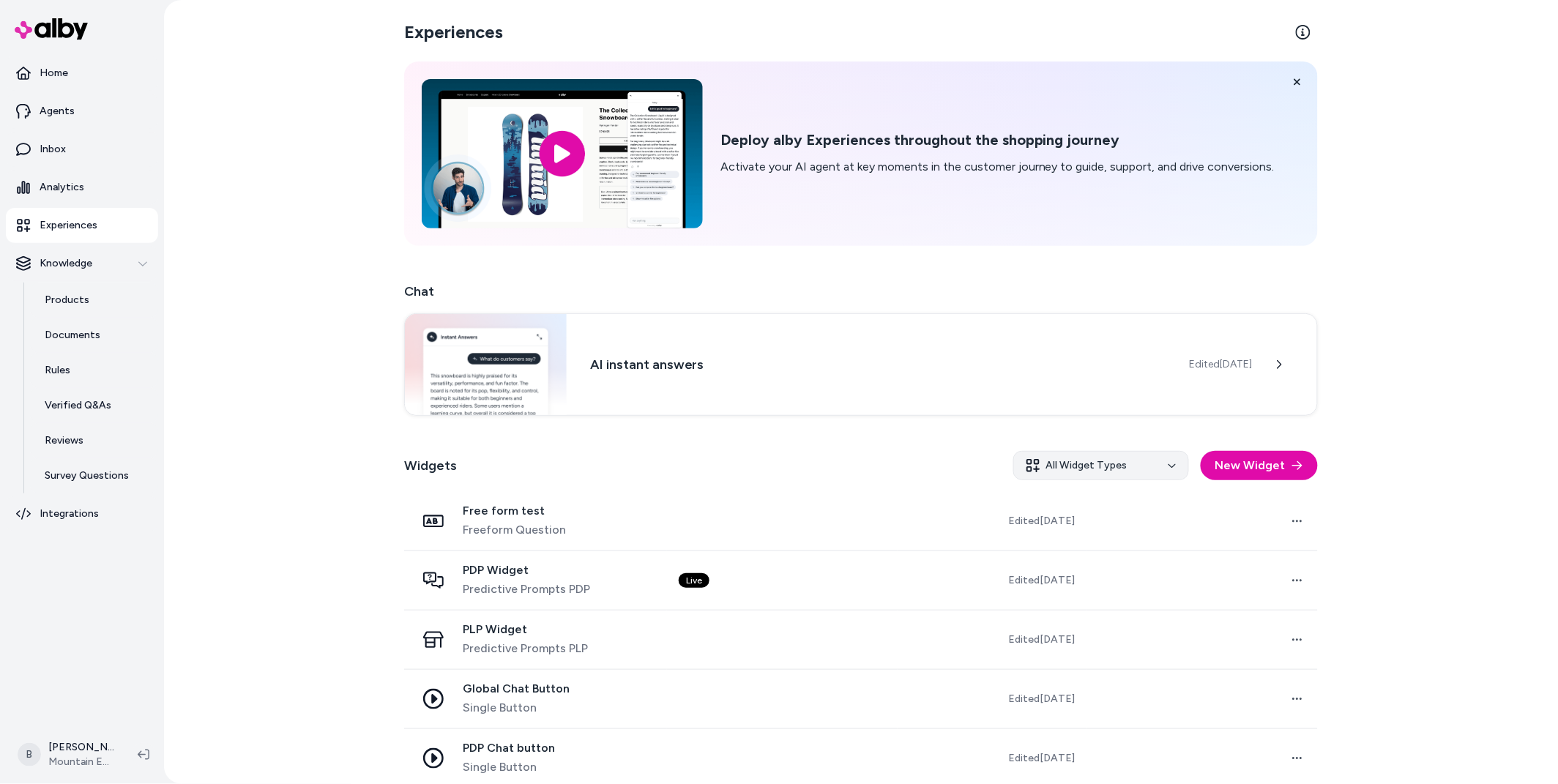
click at [1111, 466] on html "Home Agents Inbox Analytics Experiences Knowledge Products Documents Rules Veri…" at bounding box center [779, 392] width 1558 height 784
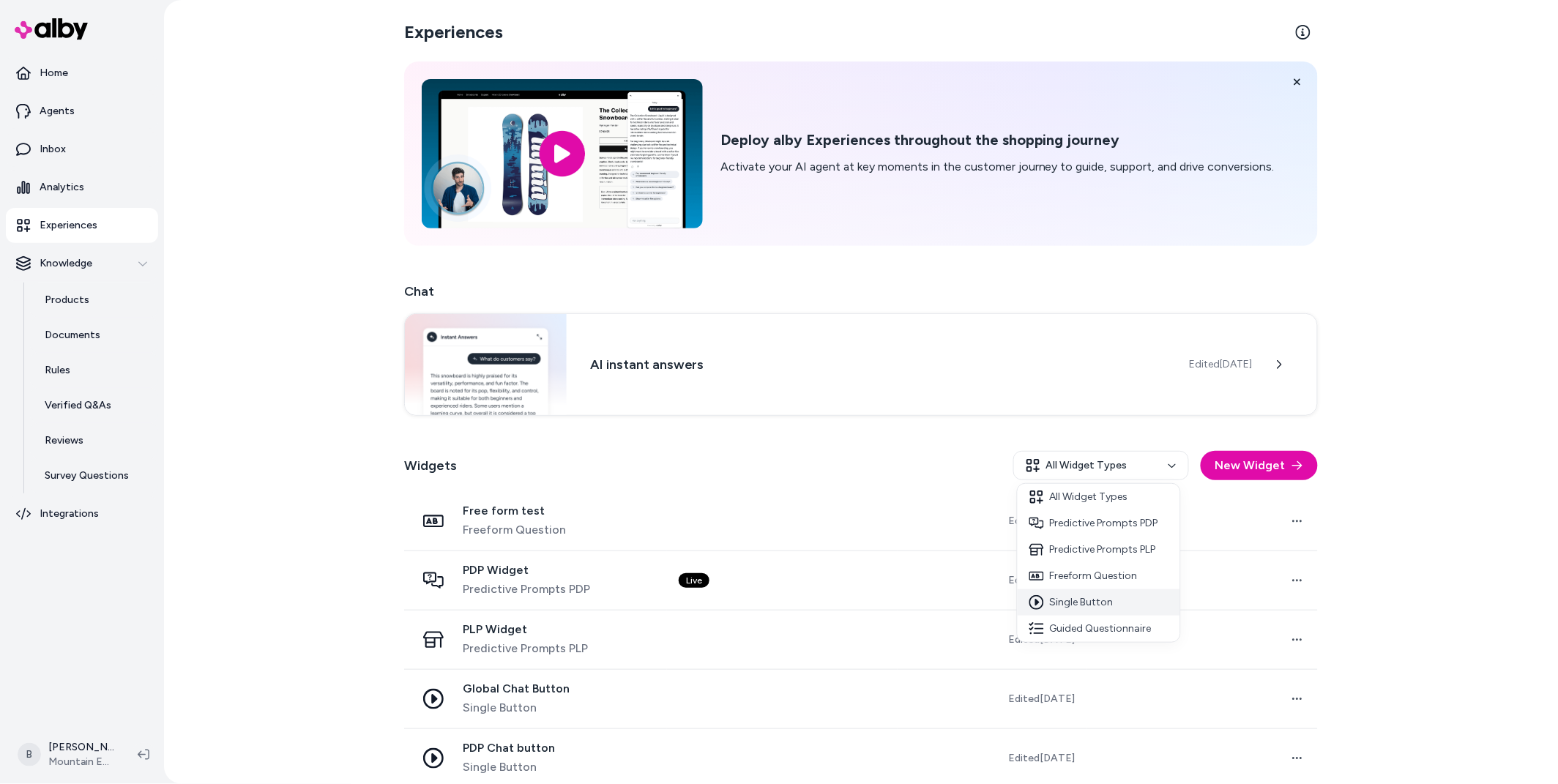
click at [1074, 600] on div "Single Button" at bounding box center [1099, 603] width 163 height 26
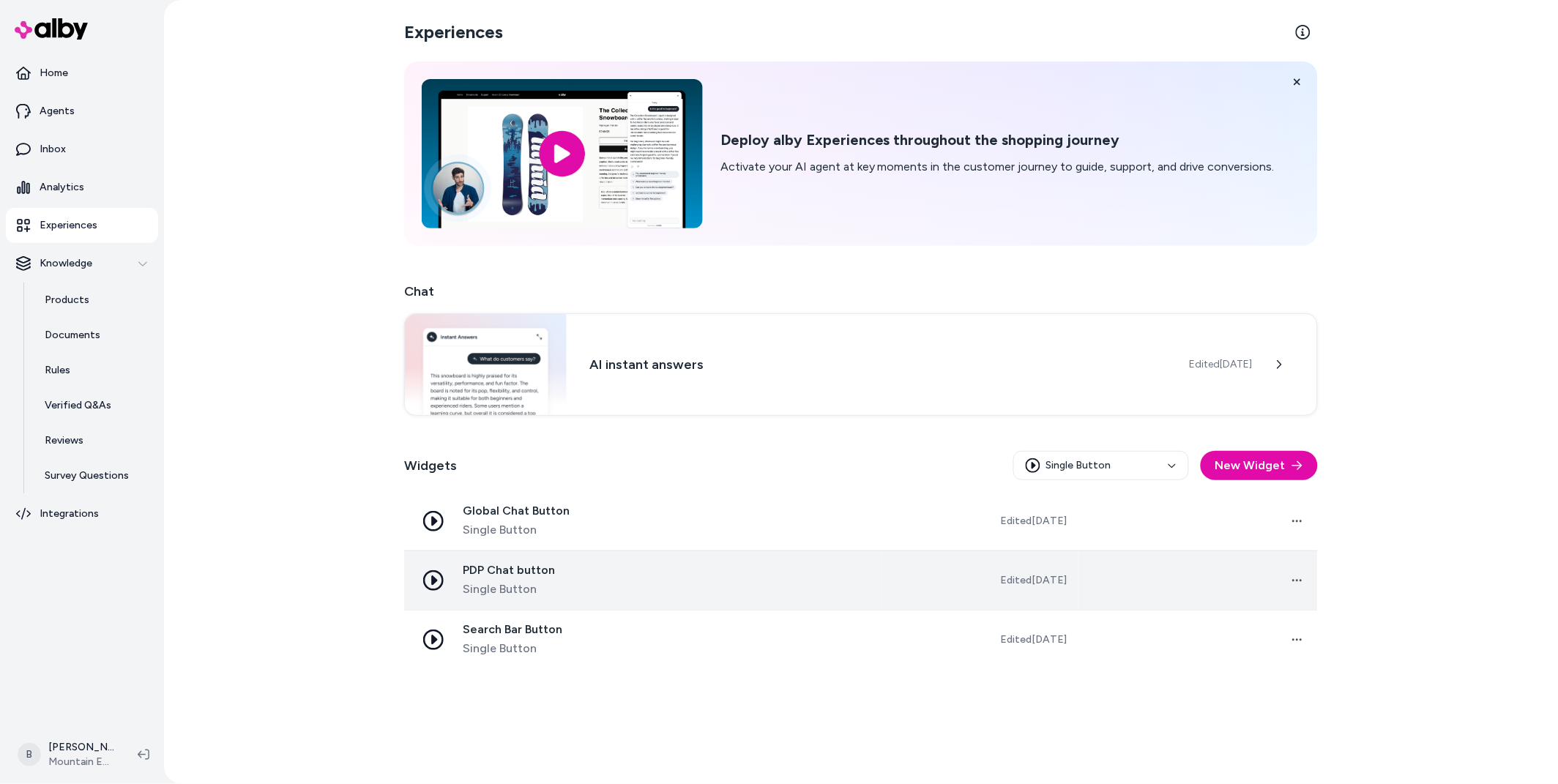
click at [520, 571] on span "PDP Chat button" at bounding box center [509, 570] width 92 height 15
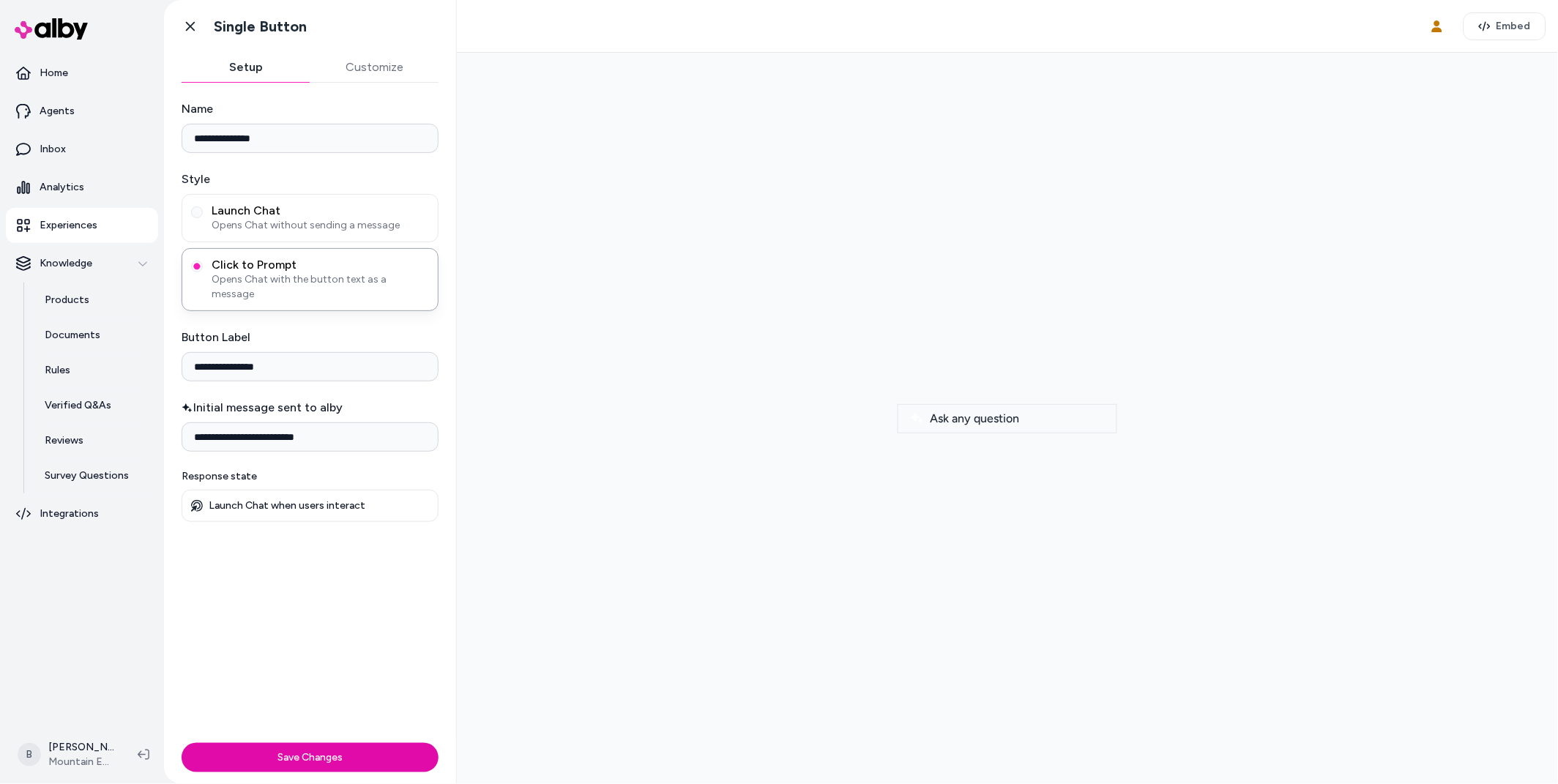
click at [996, 415] on span "Ask any question" at bounding box center [974, 418] width 89 height 14
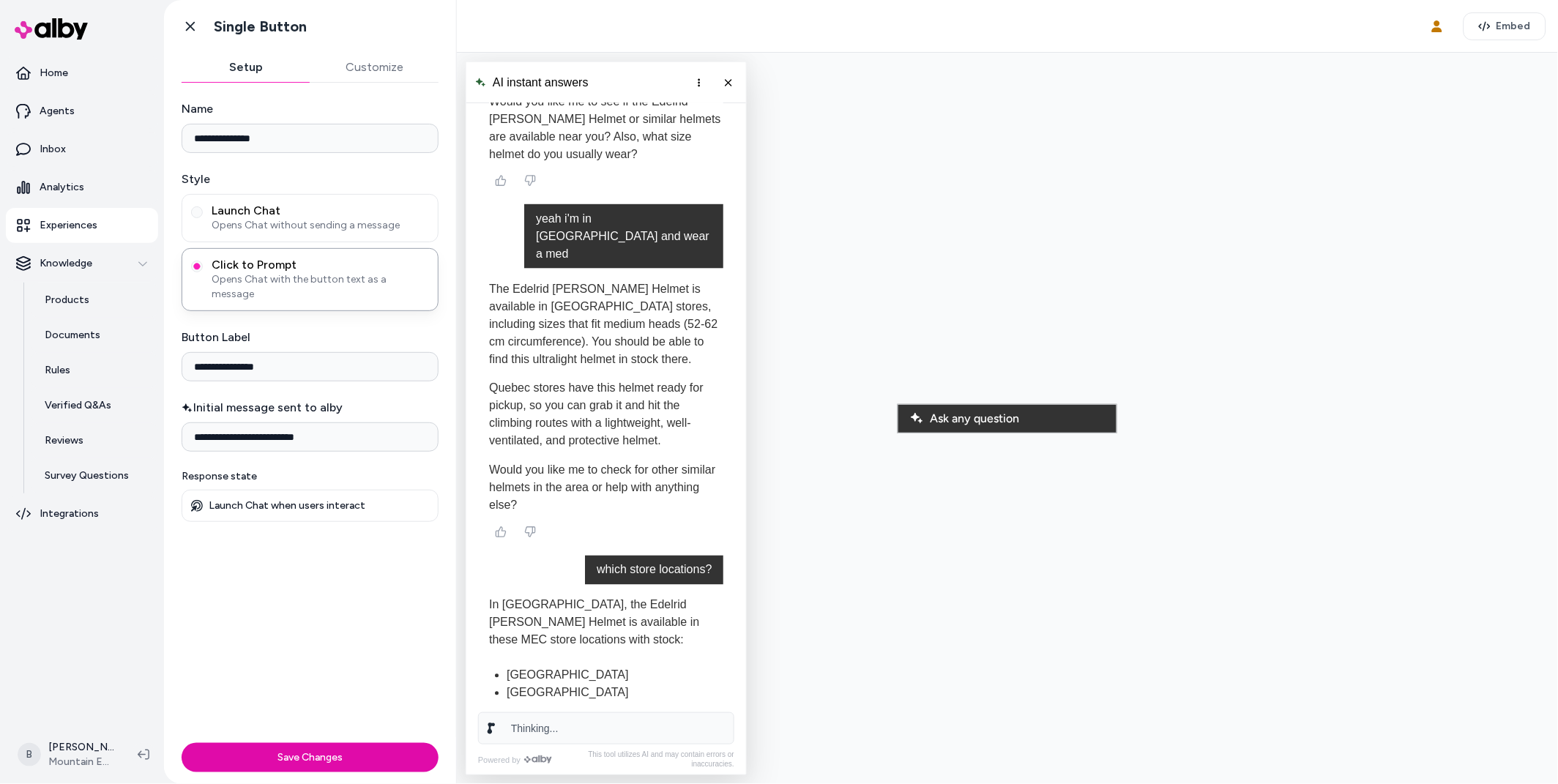
scroll to position [7612, 0]
click at [726, 82] on line "Close chat" at bounding box center [727, 81] width 6 height 6
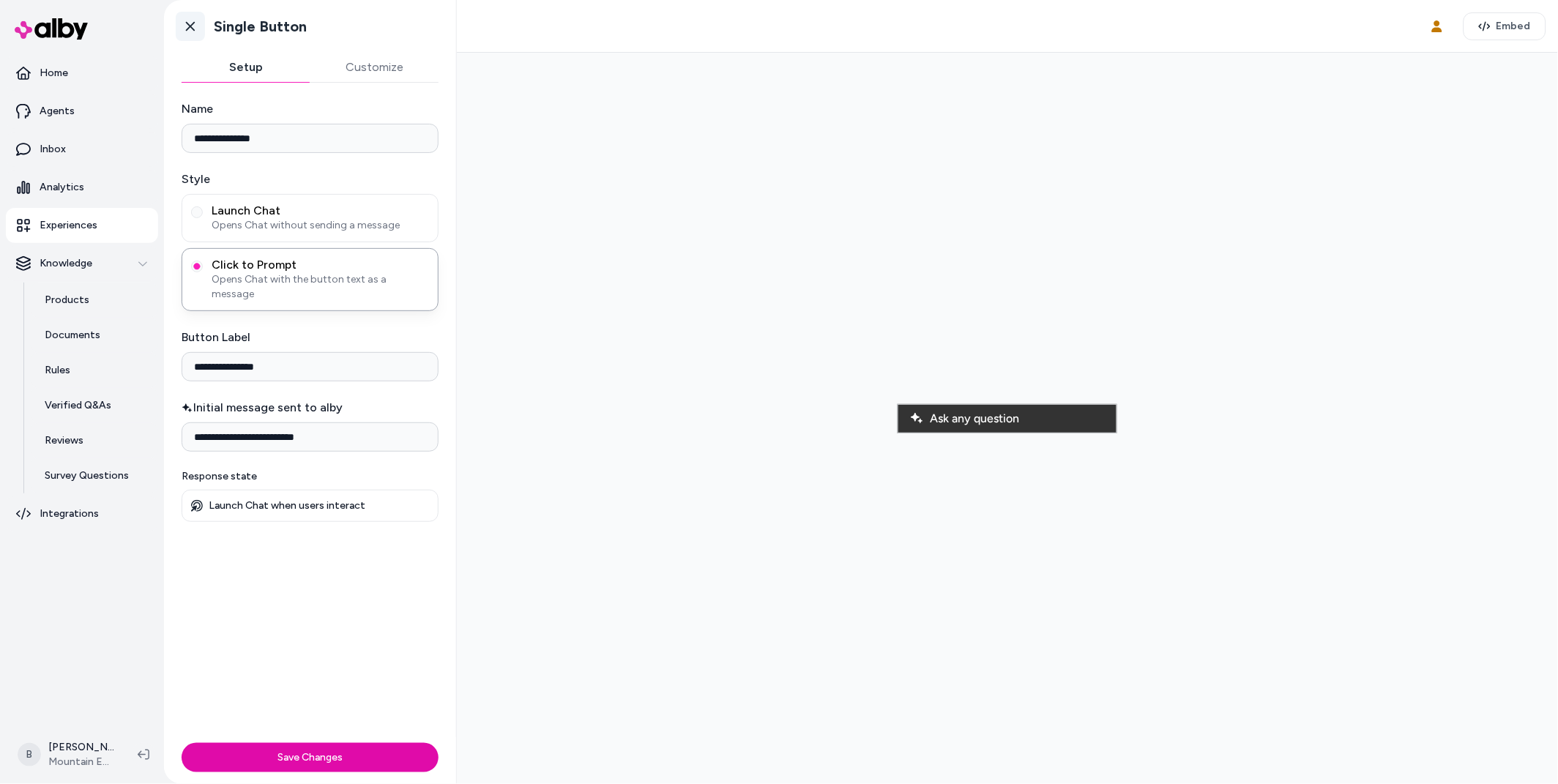
click at [192, 24] on icon at bounding box center [190, 26] width 9 height 9
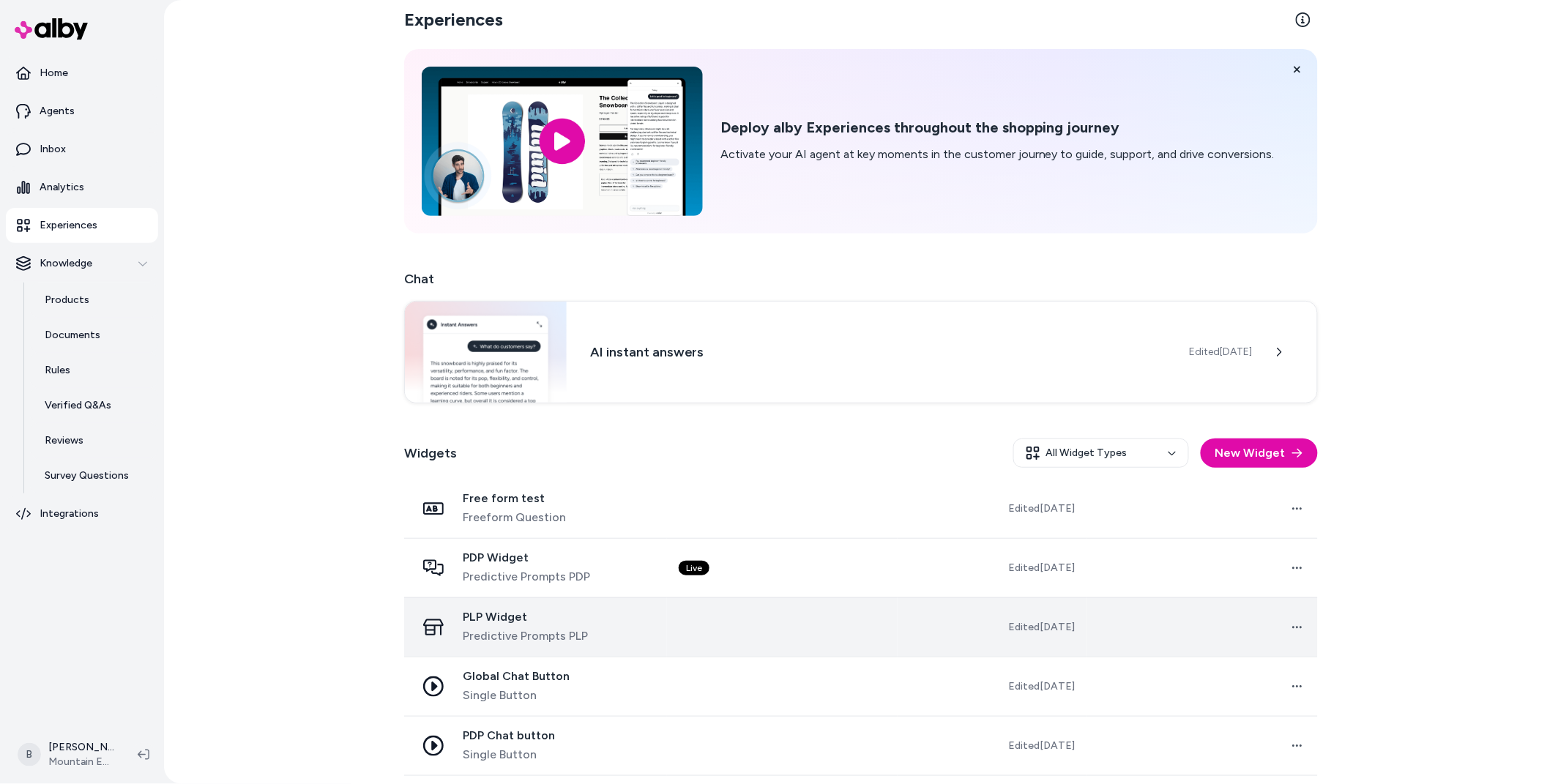
scroll to position [15, 0]
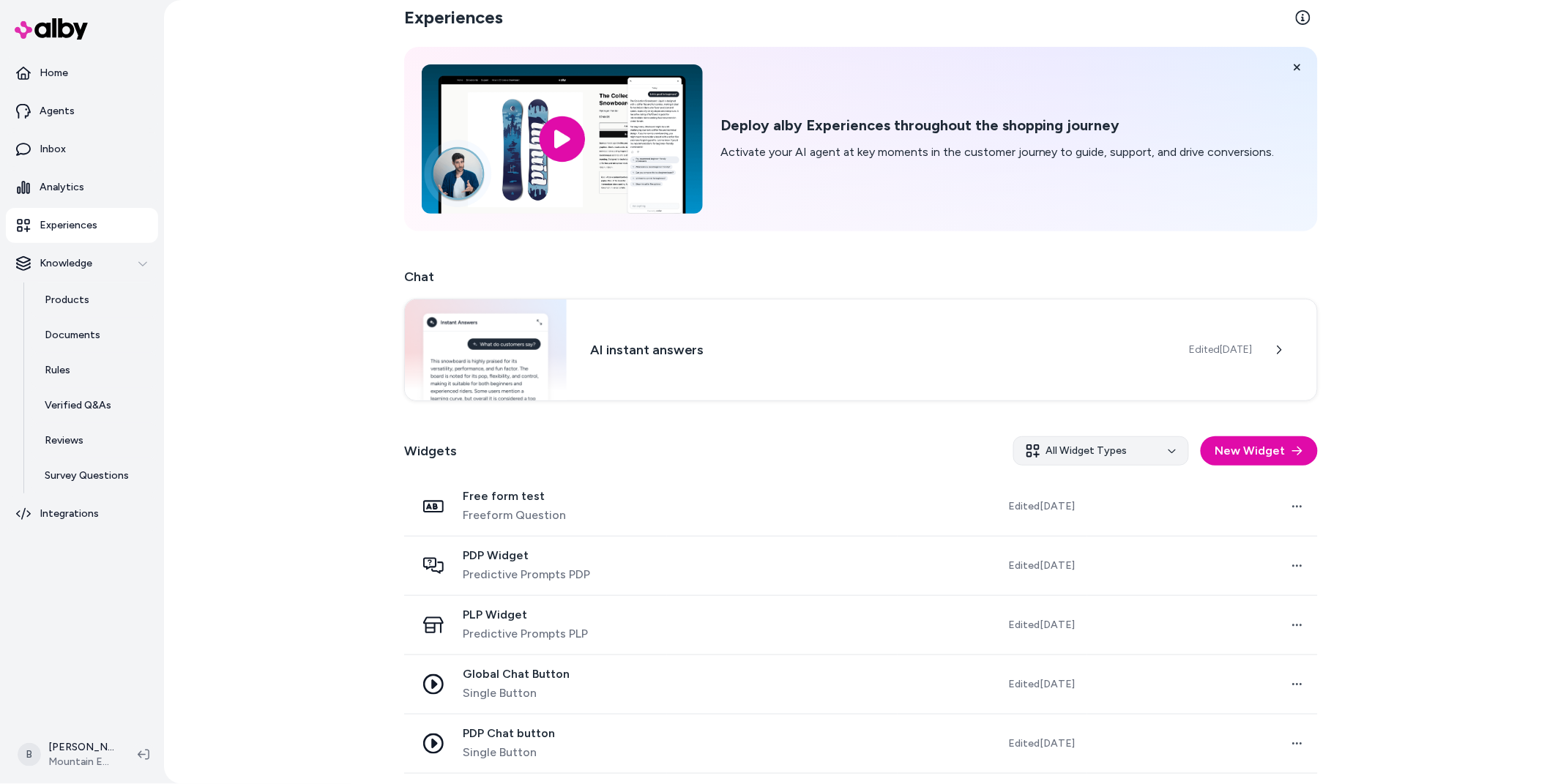
click at [1071, 450] on html "Home Agents Inbox Analytics Experiences Knowledge Products Documents Rules Veri…" at bounding box center [779, 392] width 1558 height 784
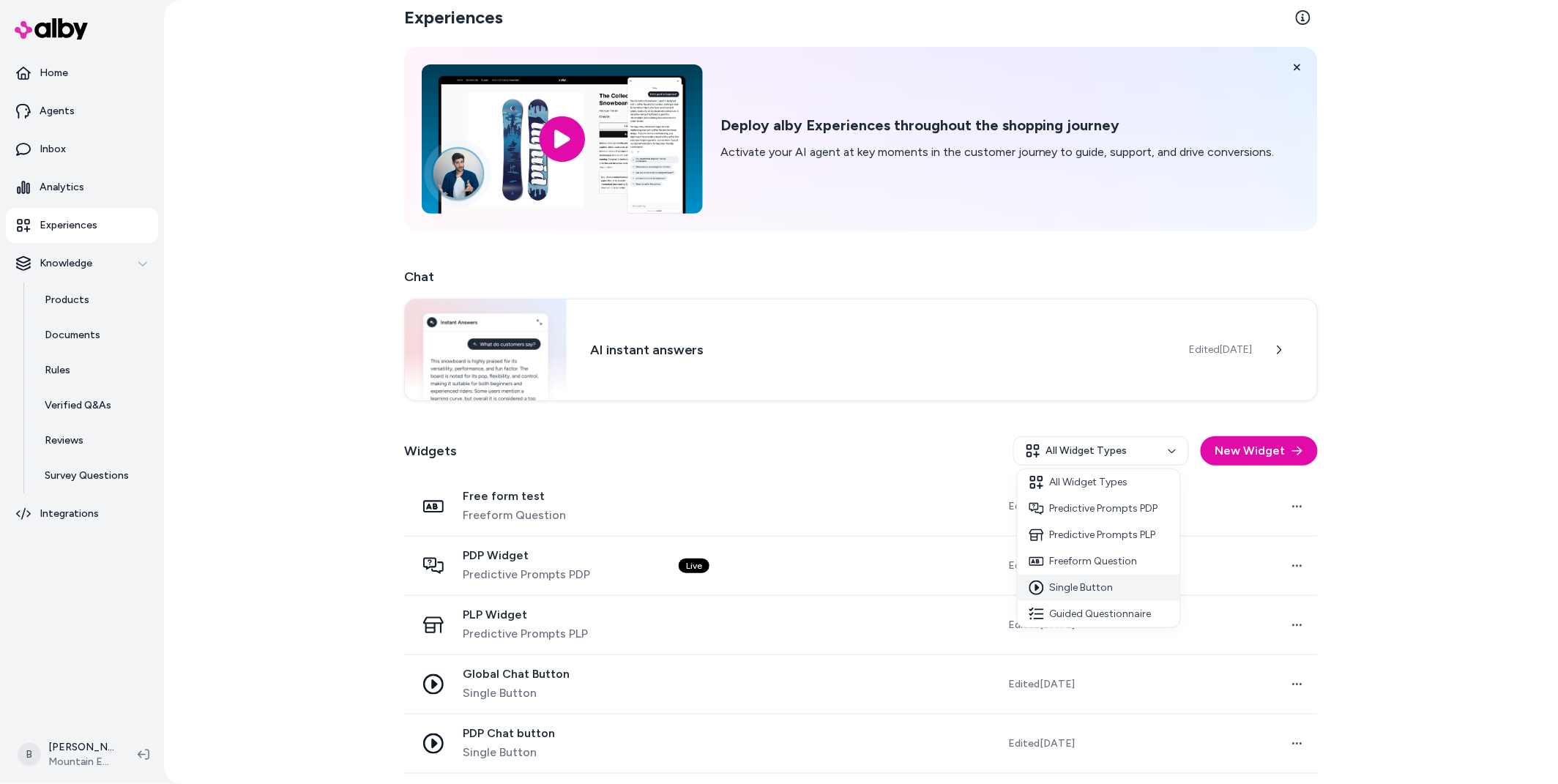
click at [1069, 585] on div "Single Button" at bounding box center [1099, 588] width 163 height 26
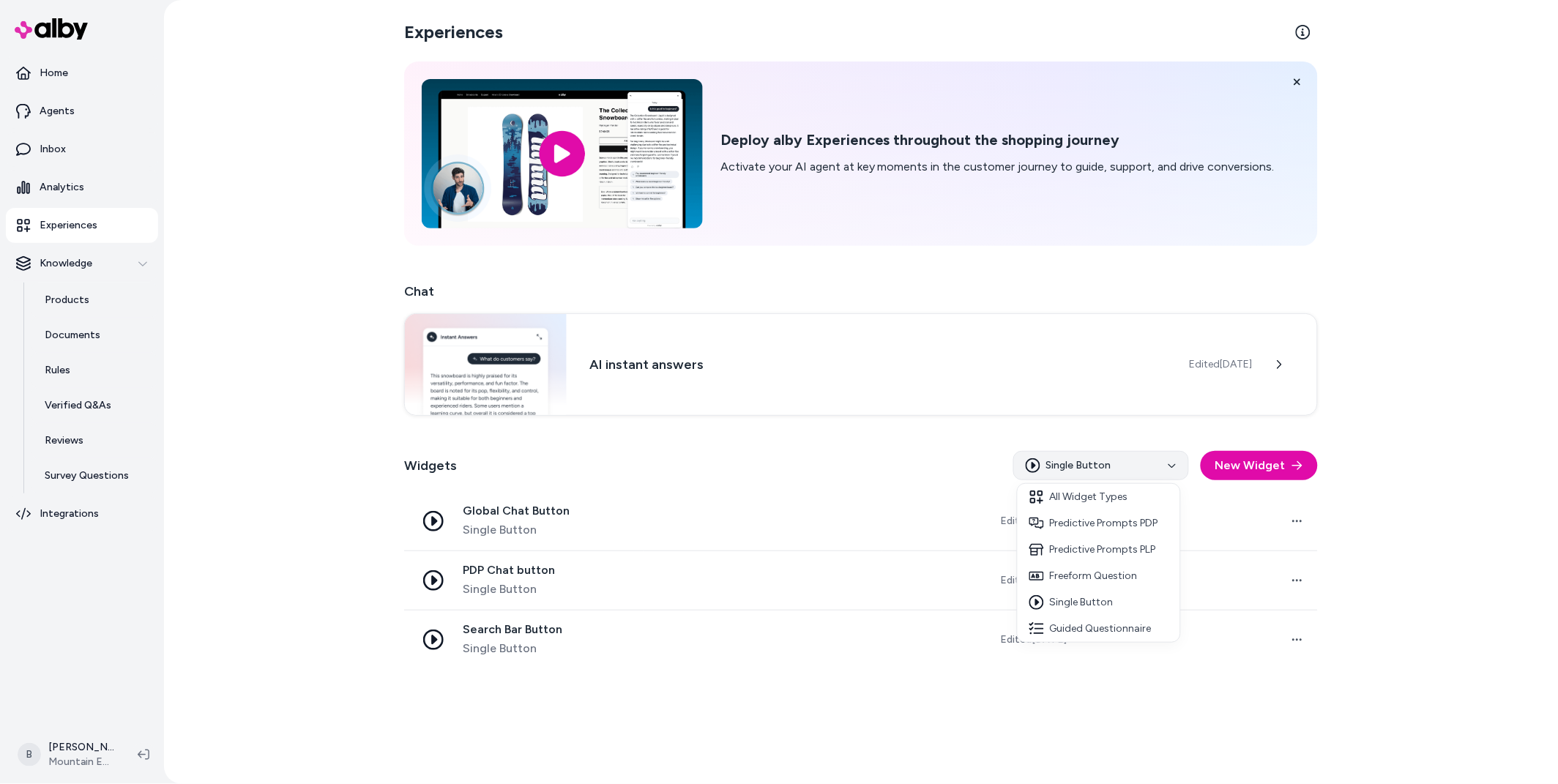
click at [1131, 475] on html "Home Agents Inbox Analytics Experiences Knowledge Products Documents Rules Veri…" at bounding box center [779, 392] width 1558 height 784
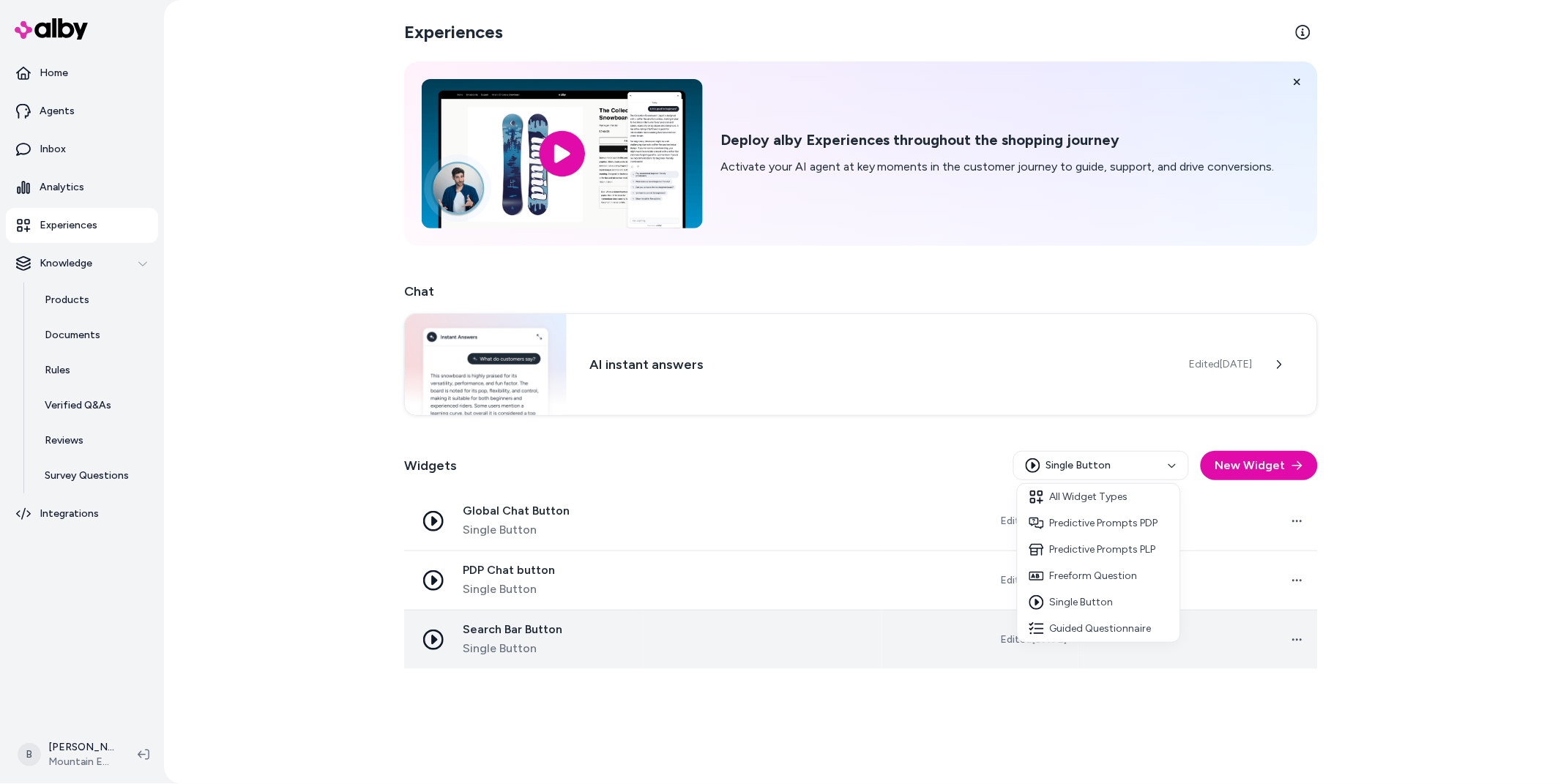
click at [535, 634] on html "Home Agents Inbox Analytics Experiences Knowledge Products Documents Rules Veri…" at bounding box center [779, 392] width 1558 height 784
click at [529, 630] on span "Search Bar Button" at bounding box center [513, 629] width 99 height 15
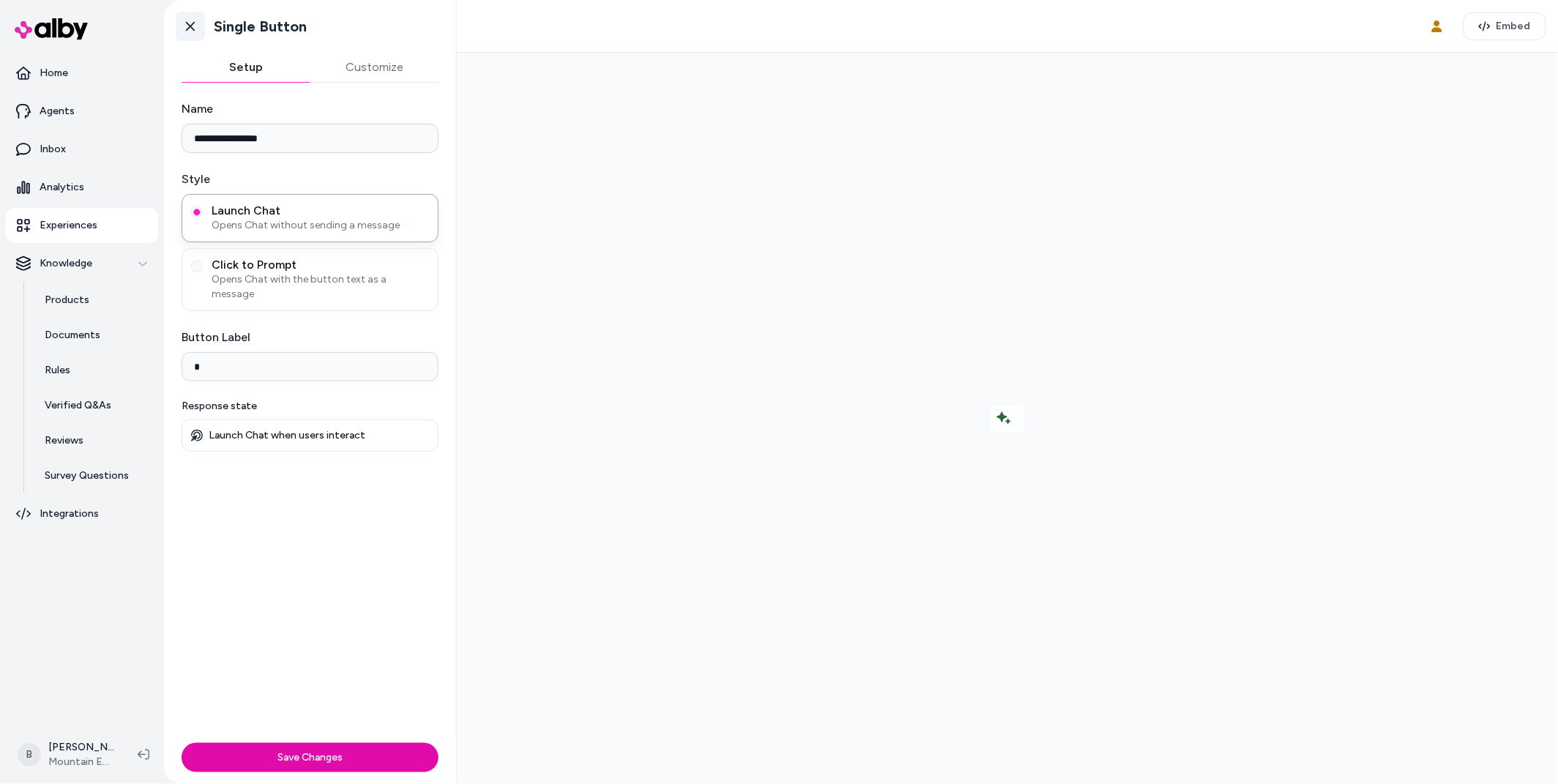
click at [186, 25] on icon at bounding box center [190, 26] width 15 height 15
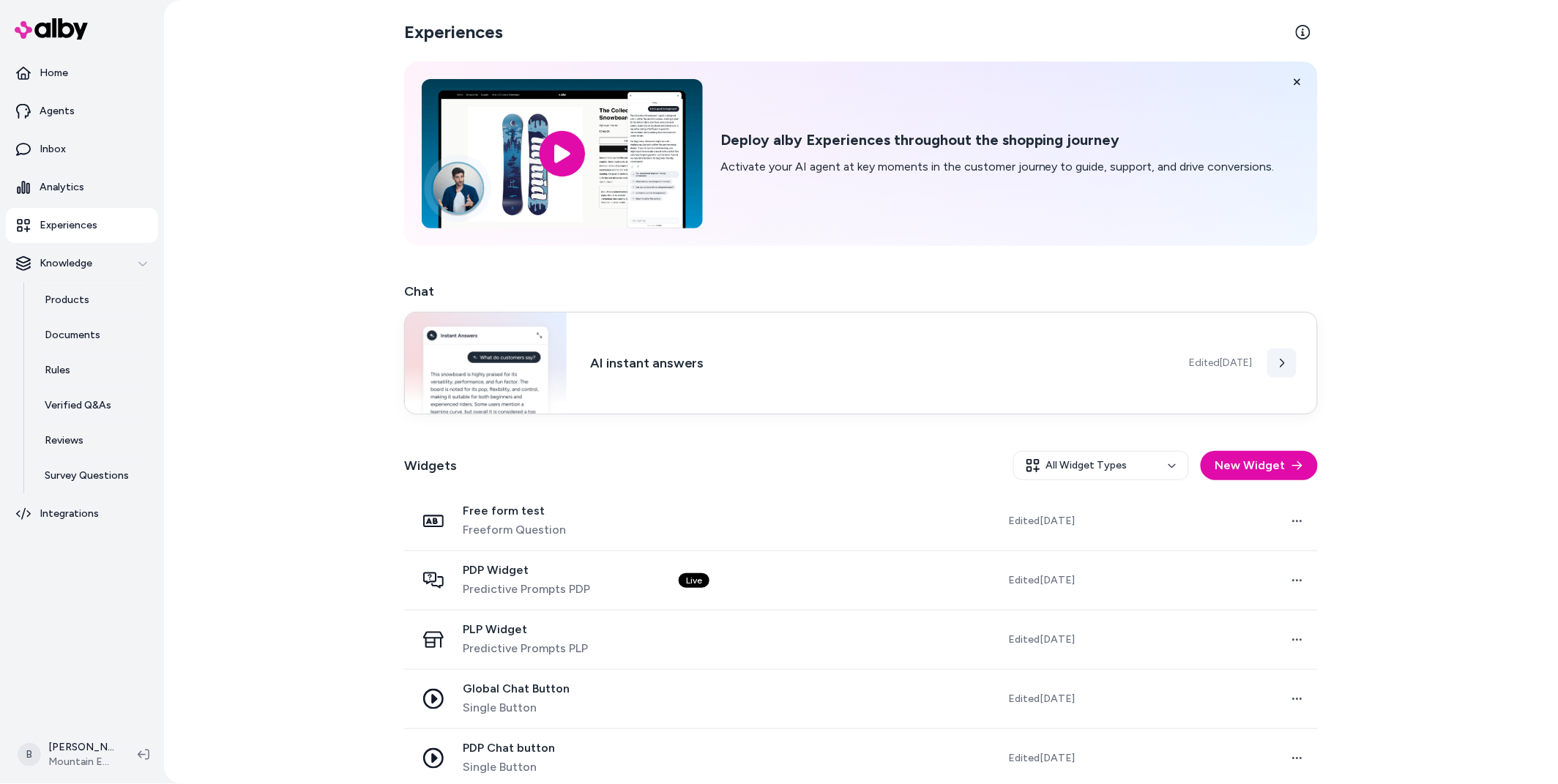
click at [1285, 359] on icon at bounding box center [1281, 363] width 10 height 10
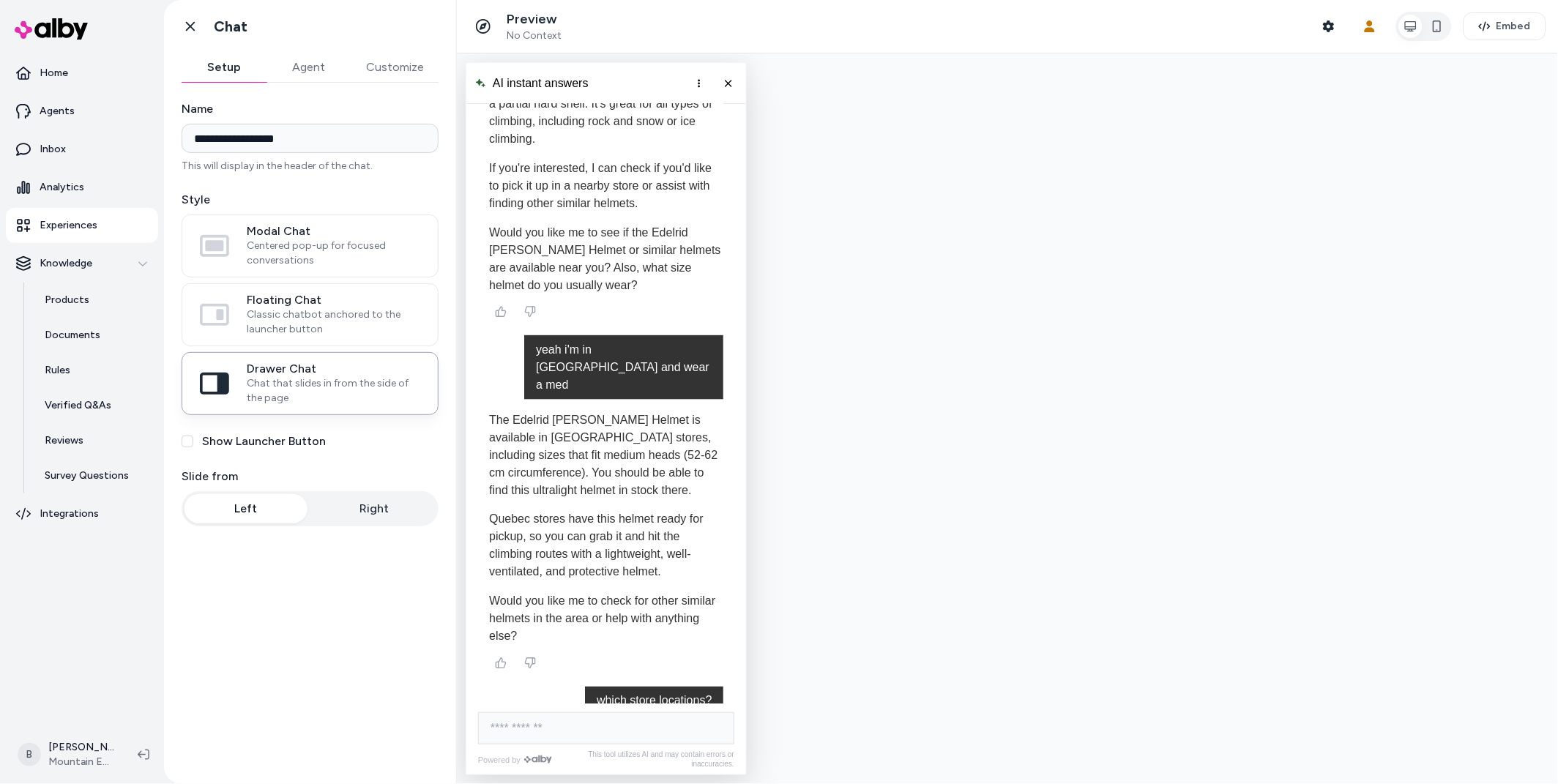
scroll to position [7482, 0]
click at [399, 59] on button "Customize" at bounding box center [395, 67] width 87 height 29
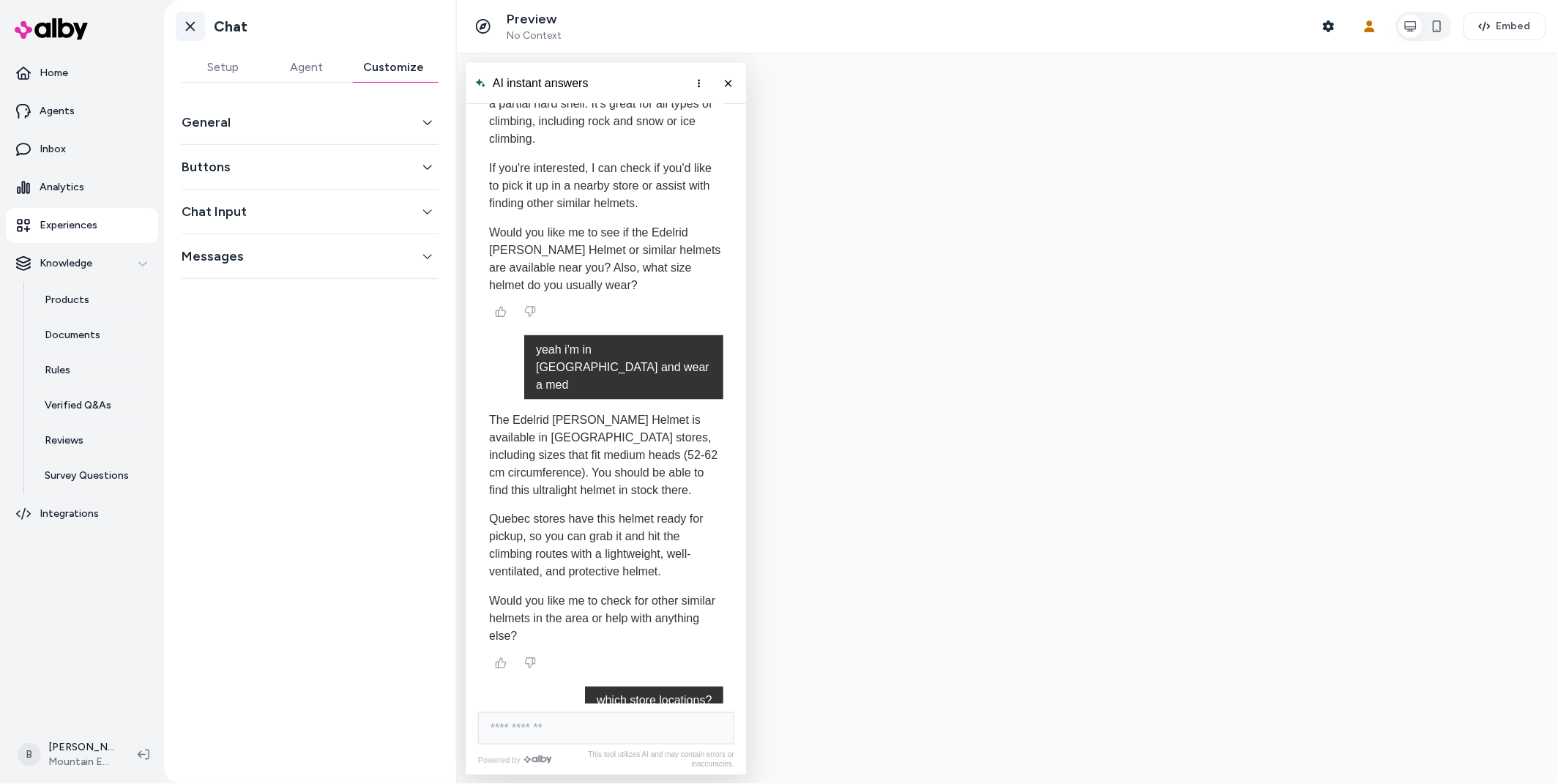
click at [197, 19] on icon at bounding box center [190, 26] width 15 height 15
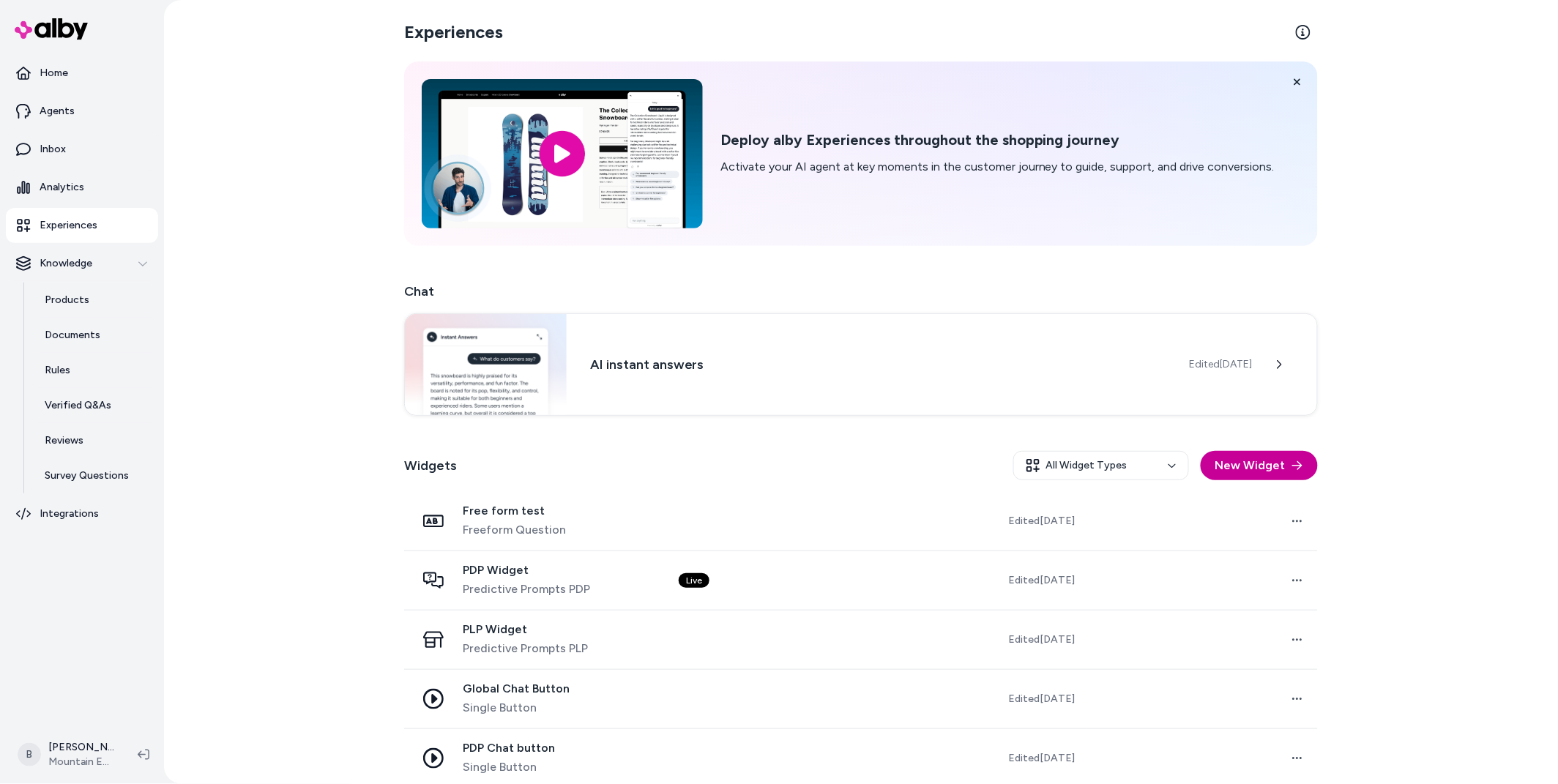
click at [1249, 461] on button "New Widget" at bounding box center [1259, 465] width 117 height 29
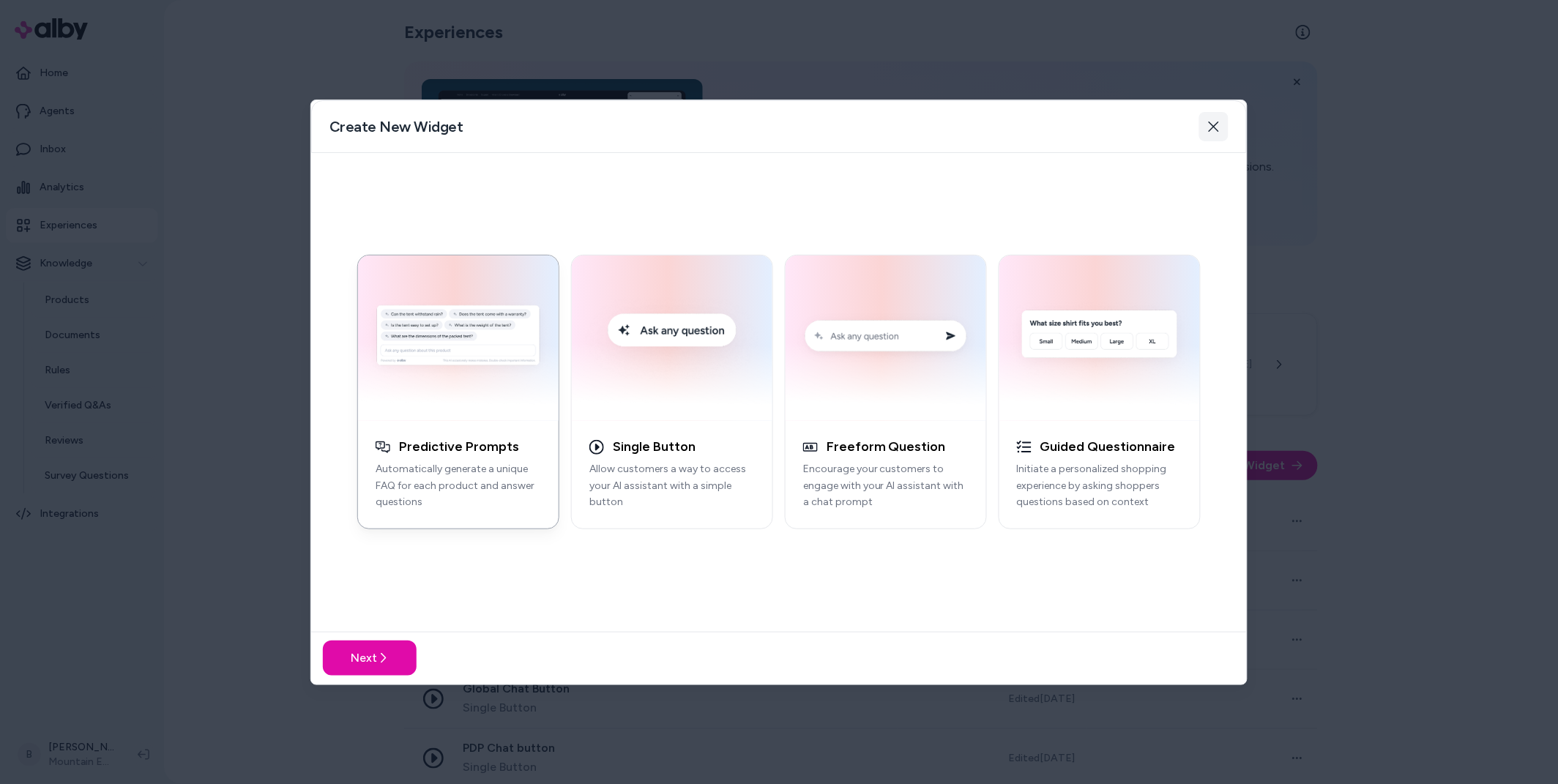
click at [1218, 130] on icon "button" at bounding box center [1213, 126] width 10 height 10
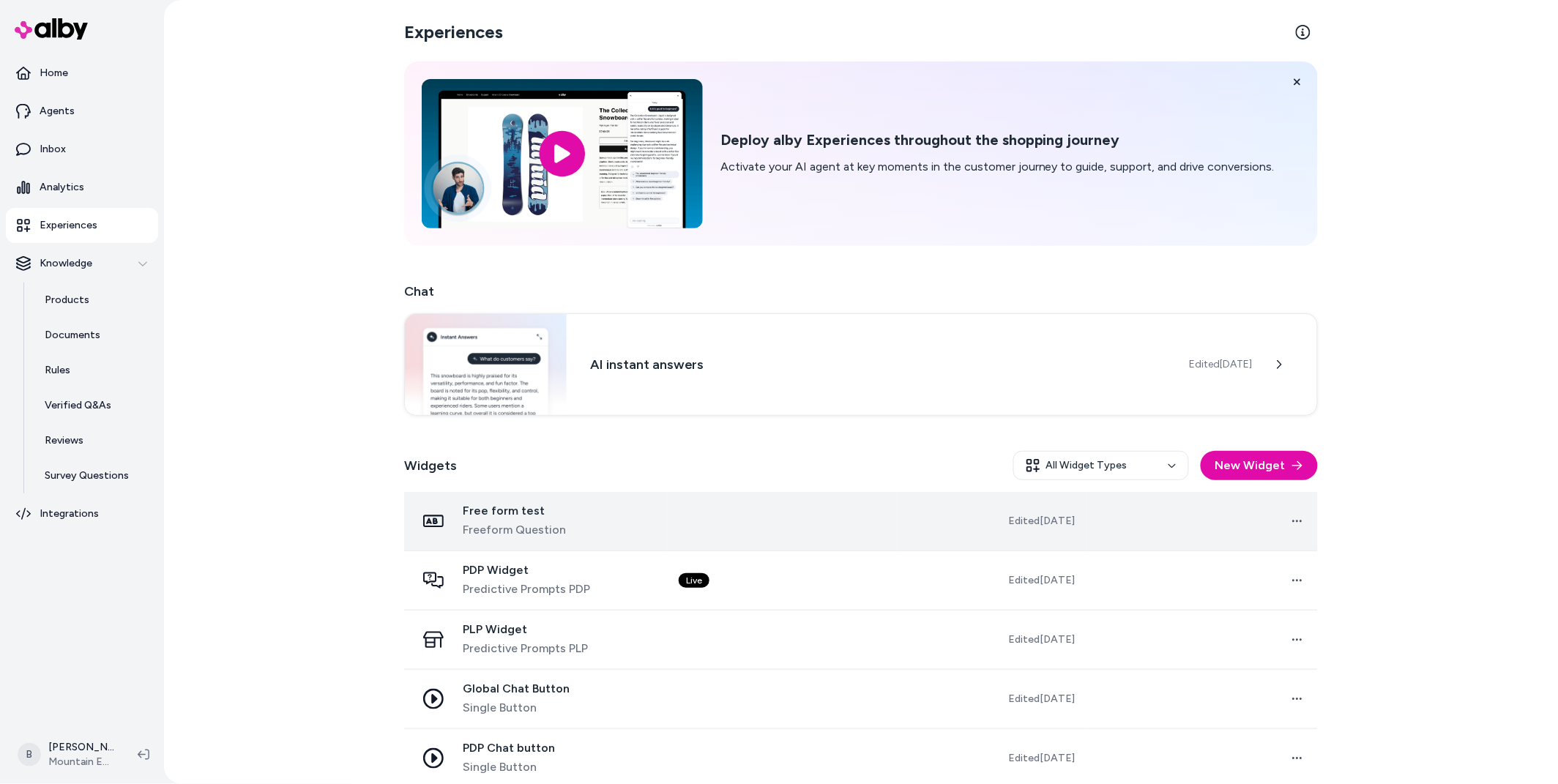
click at [541, 513] on span "Free form test" at bounding box center [514, 510] width 103 height 15
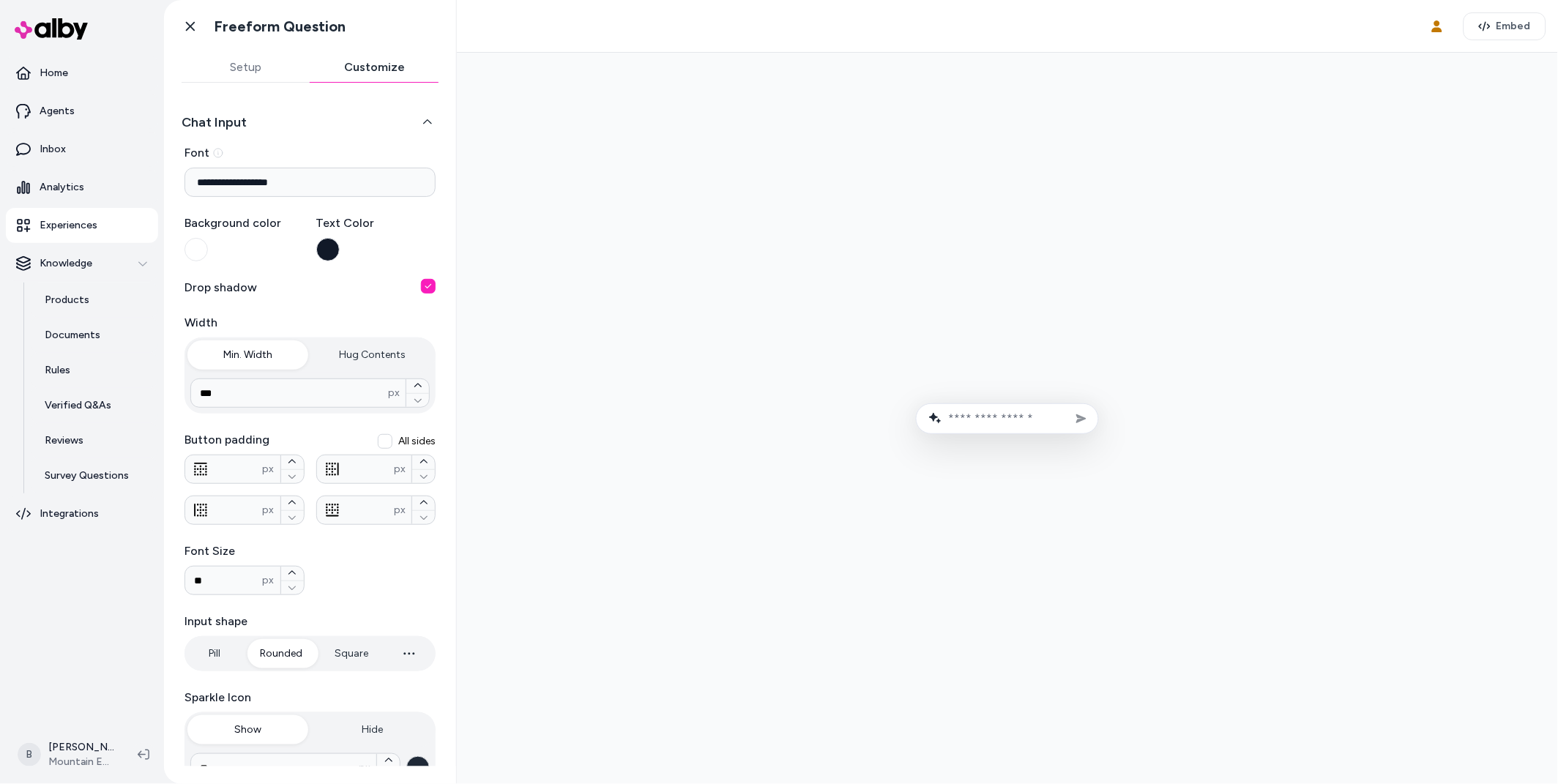
click at [398, 64] on button "Customize" at bounding box center [375, 67] width 129 height 29
click at [190, 25] on icon at bounding box center [190, 26] width 9 height 9
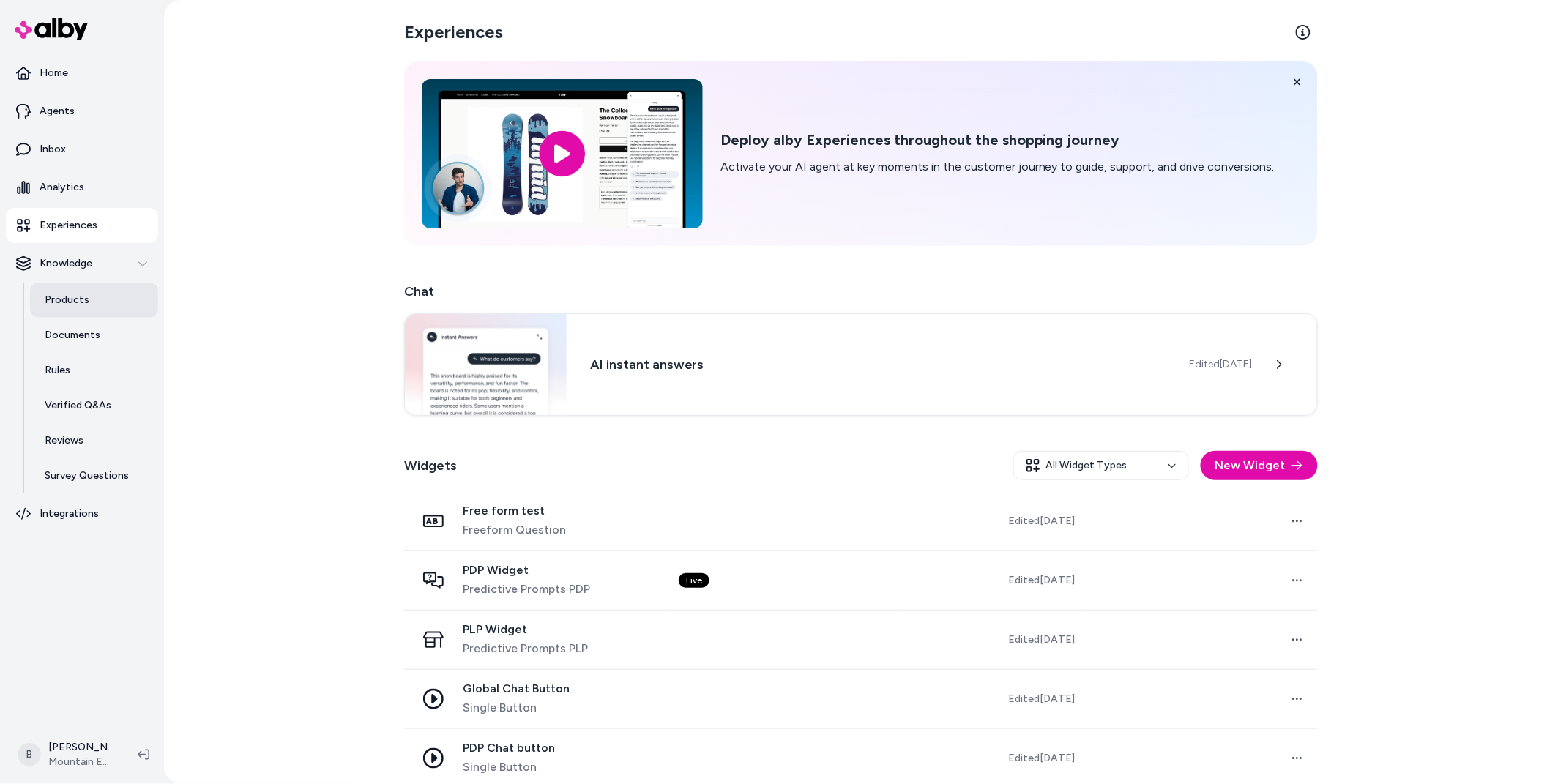
click at [70, 306] on p "Products" at bounding box center [67, 300] width 45 height 15
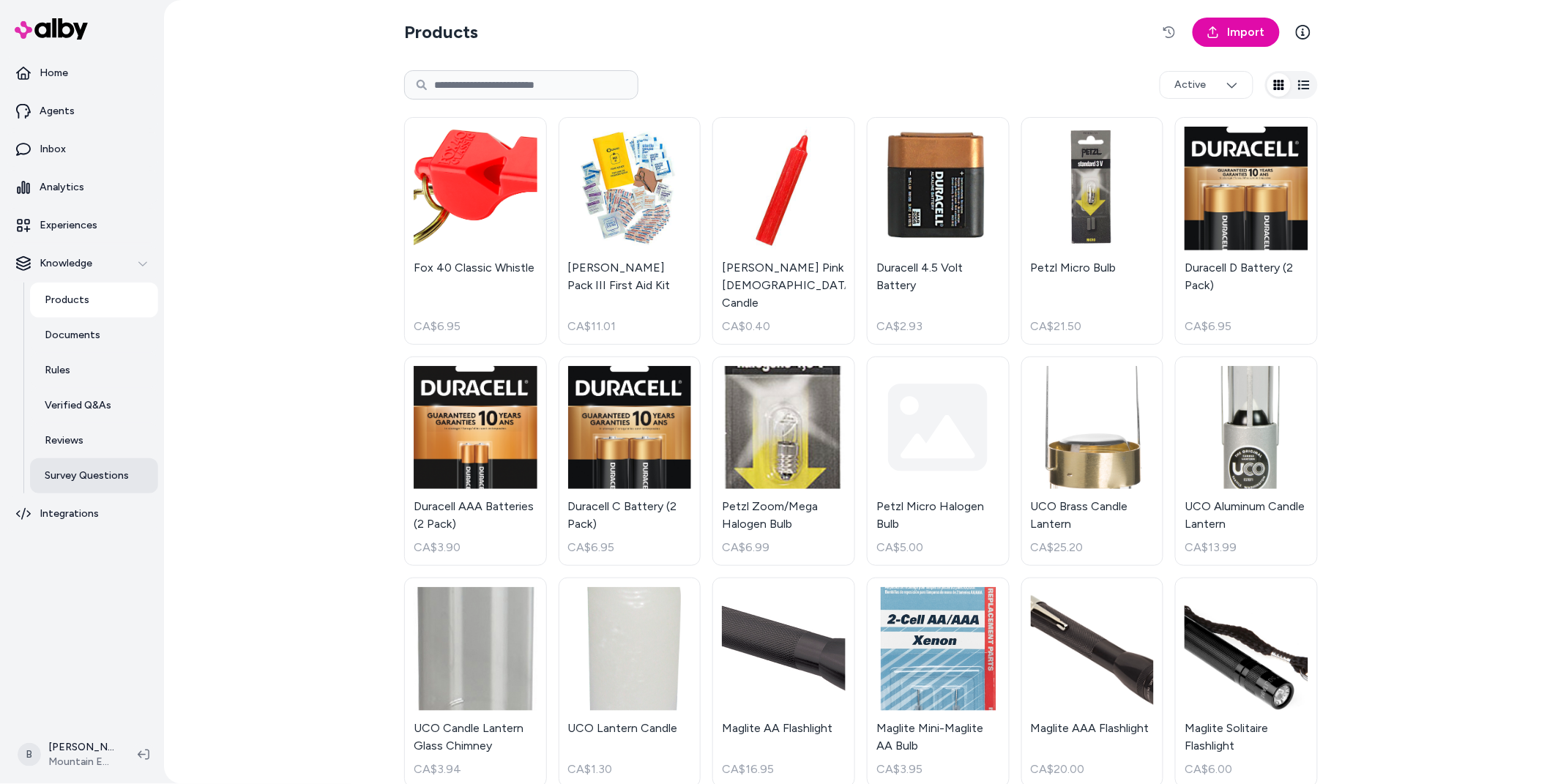
click at [114, 477] on p "Survey Questions" at bounding box center [87, 475] width 85 height 15
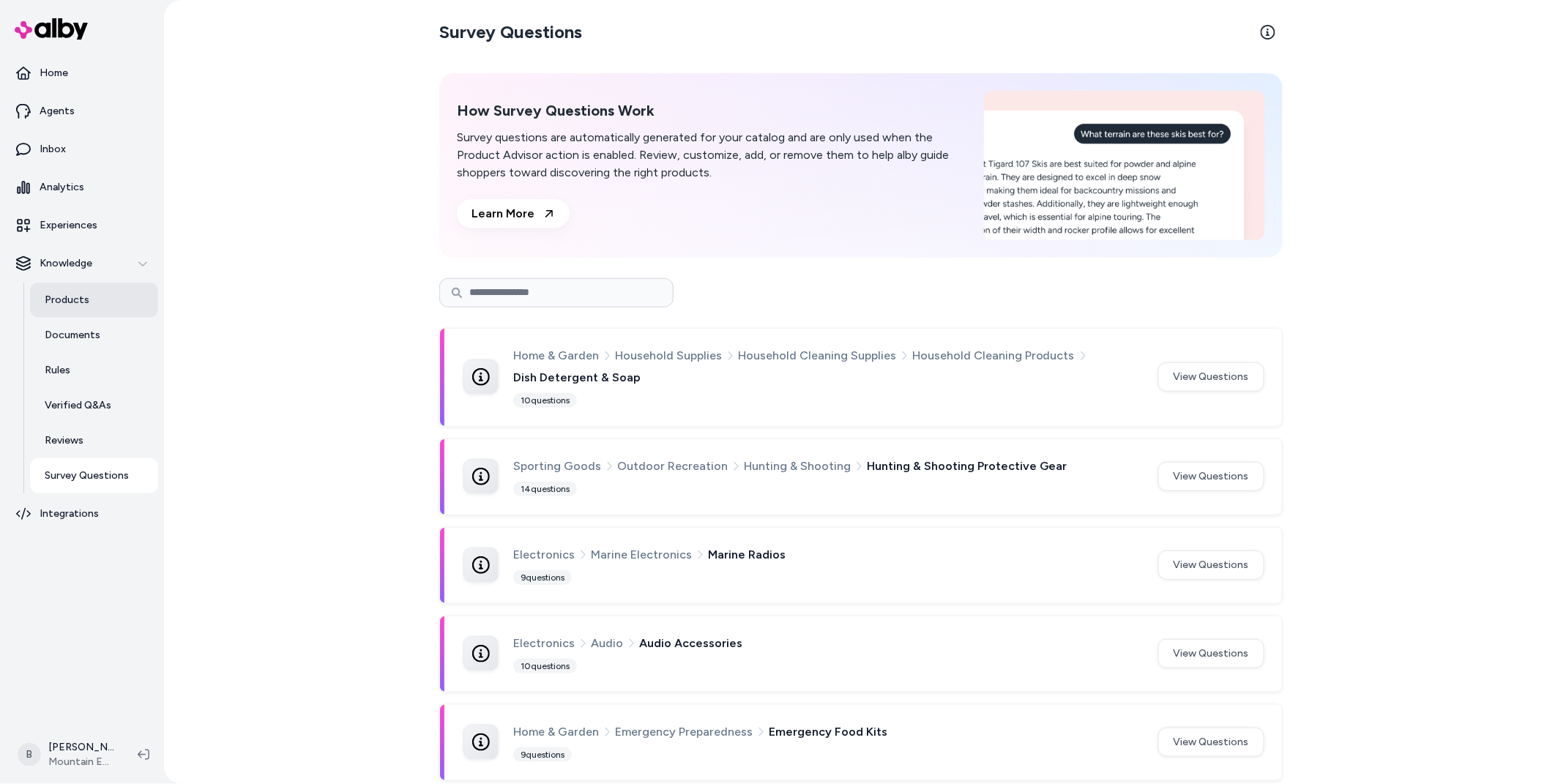
click at [76, 293] on p "Products" at bounding box center [67, 300] width 45 height 15
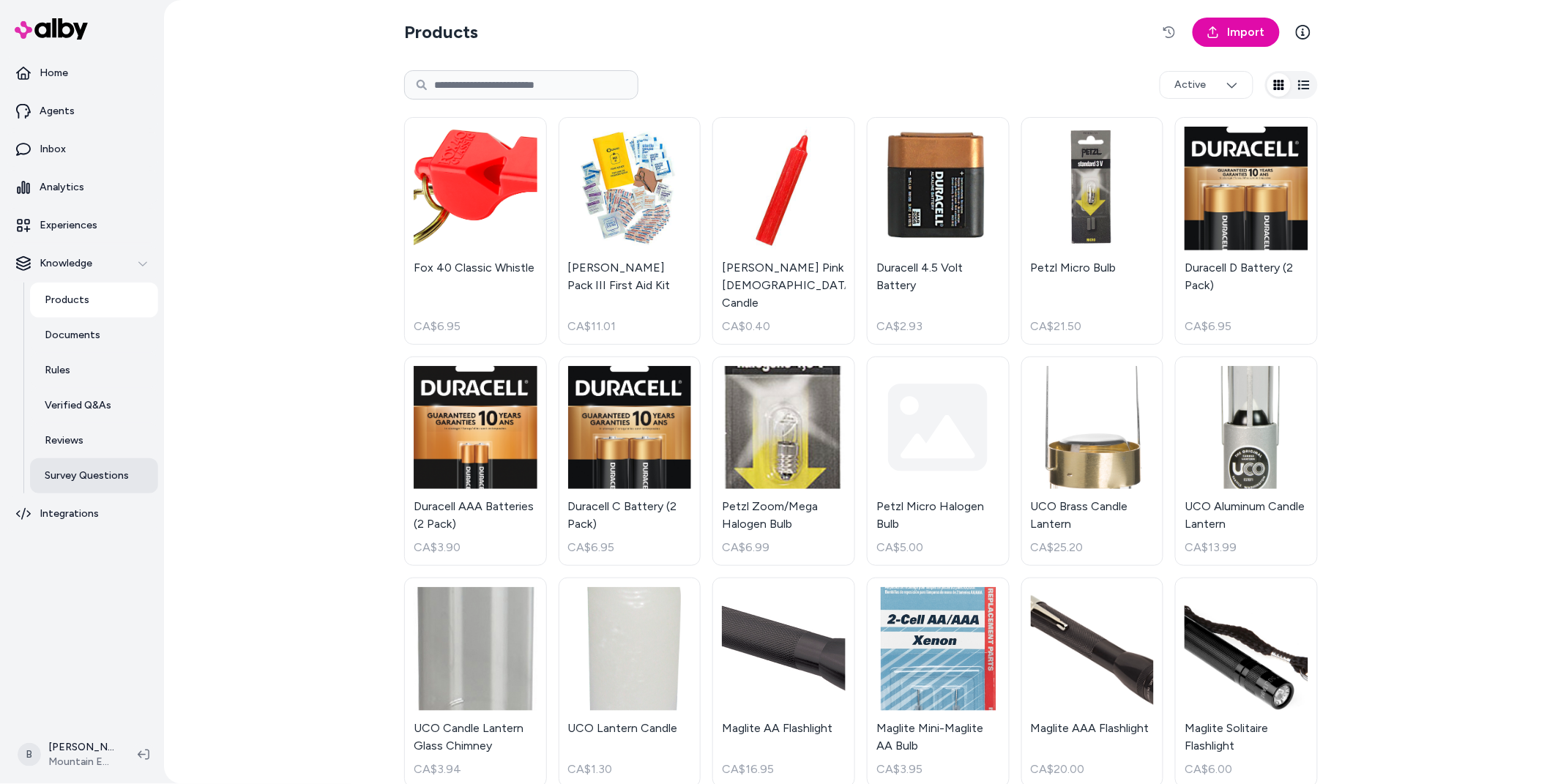
click at [81, 481] on p "Survey Questions" at bounding box center [87, 475] width 85 height 15
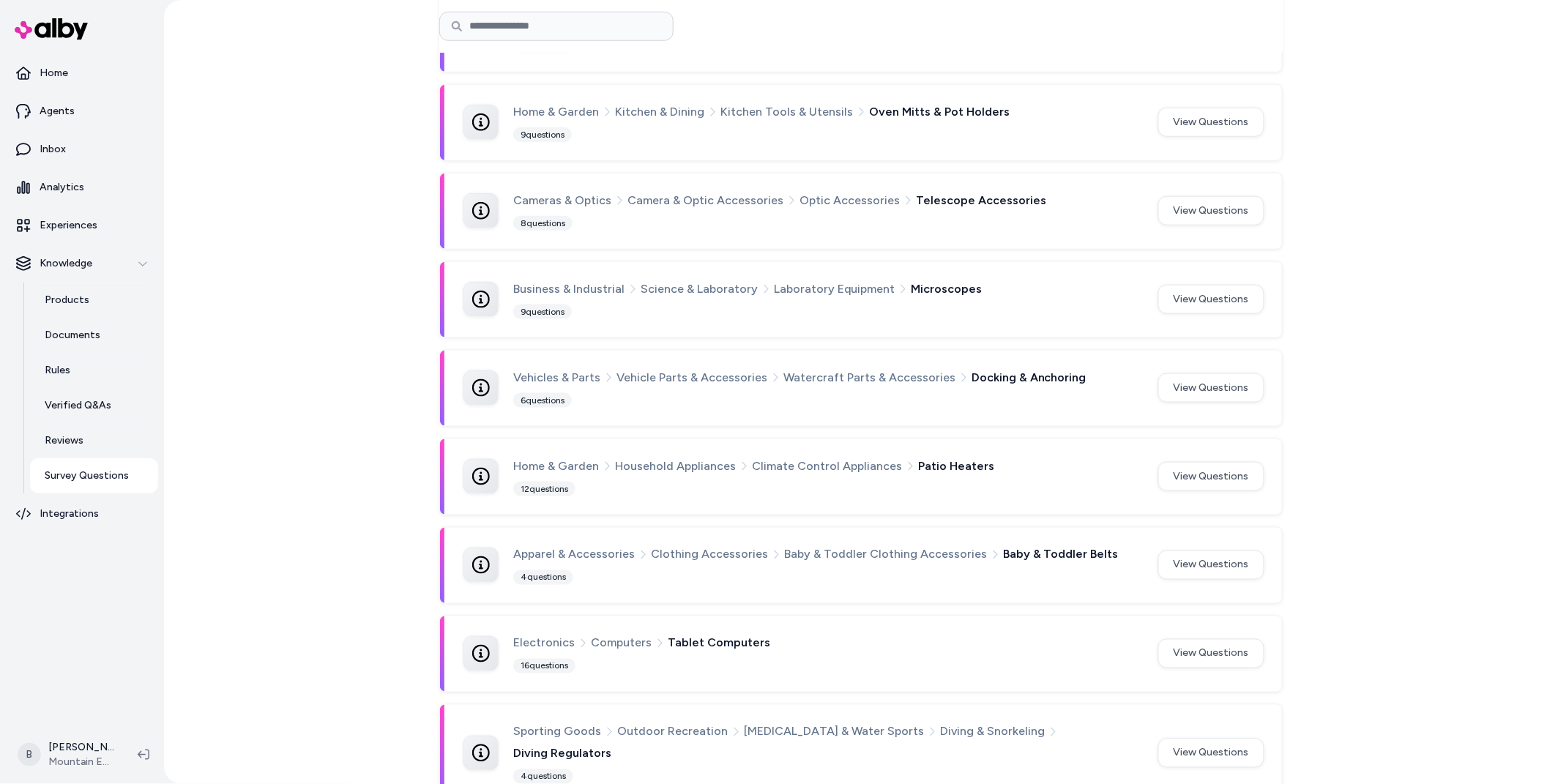
scroll to position [357, 0]
